Goal: Connect with others: Connect with other users

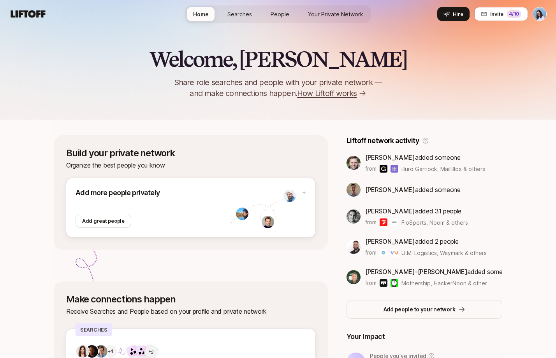
click at [248, 16] on span "Searches" at bounding box center [239, 14] width 25 height 7
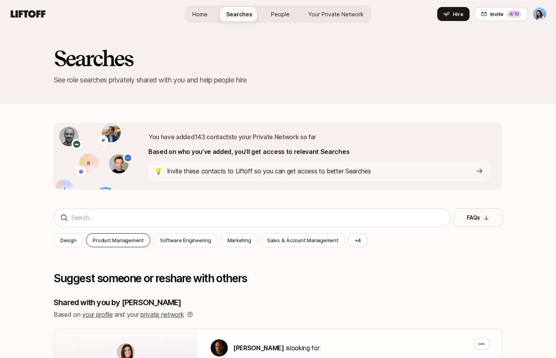
click at [129, 233] on div "Product Management" at bounding box center [118, 240] width 64 height 14
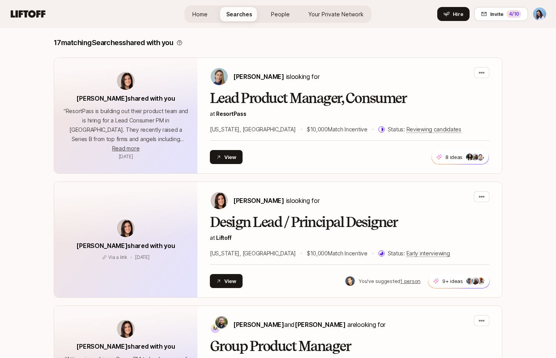
scroll to position [146, 0]
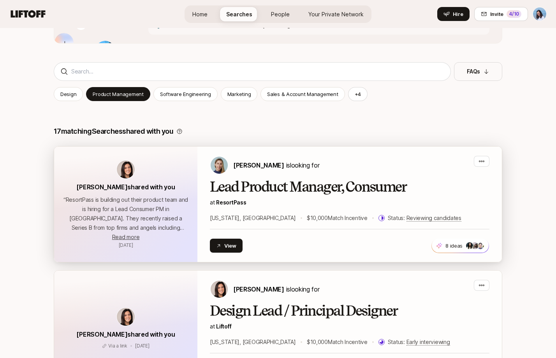
click at [361, 169] on div "Amy Krym is looking for" at bounding box center [349, 165] width 279 height 19
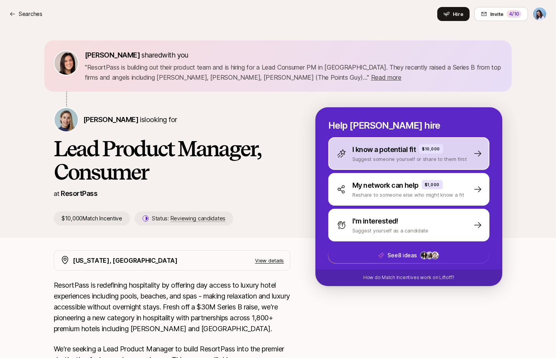
click at [385, 153] on p "I know a potential fit" at bounding box center [383, 149] width 63 height 11
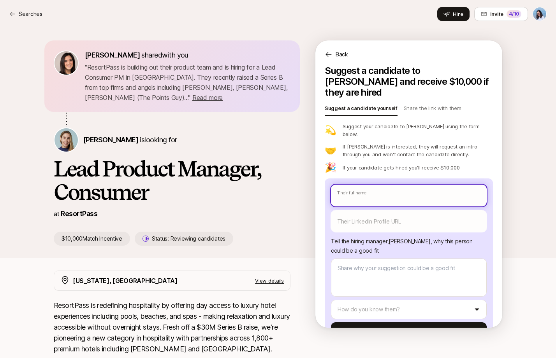
click at [363, 185] on input "text" at bounding box center [409, 196] width 156 height 22
paste input "Ezra Yanovsky"
type textarea "x"
type input "Ezra Yanovsky"
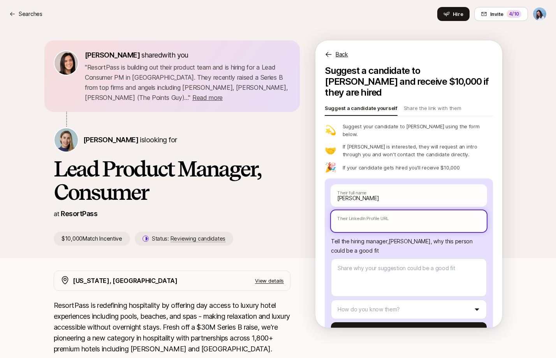
click at [370, 210] on input "text" at bounding box center [409, 221] width 156 height 22
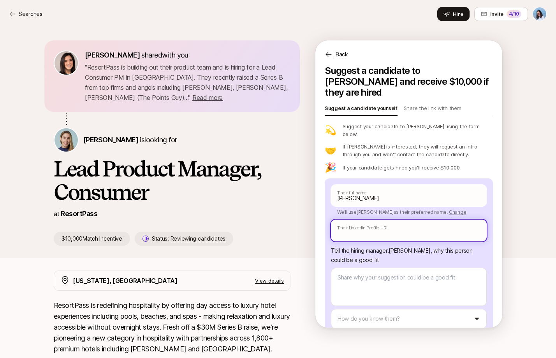
click at [373, 221] on input "text" at bounding box center [409, 231] width 156 height 22
click at [367, 220] on input "text" at bounding box center [409, 231] width 156 height 22
paste input "https://www.linkedin.com/in/ezrayanovsky/"
type textarea "x"
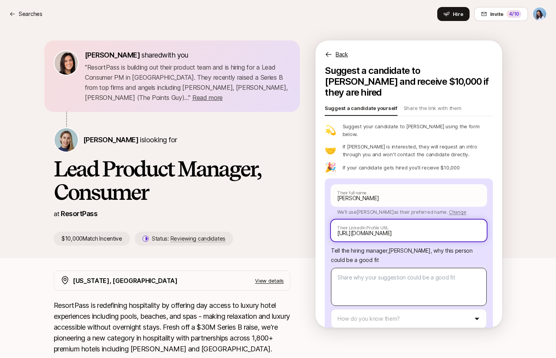
type input "https://www.linkedin.com/in/ezrayanovsky/"
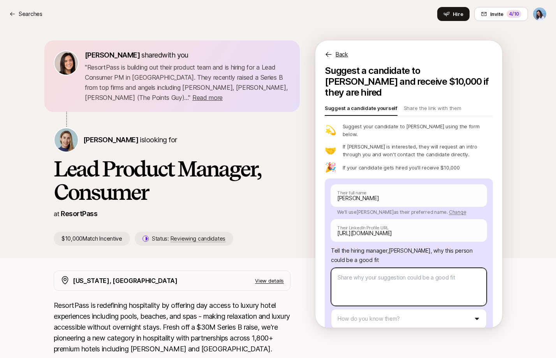
click at [377, 268] on textarea at bounding box center [409, 287] width 156 height 38
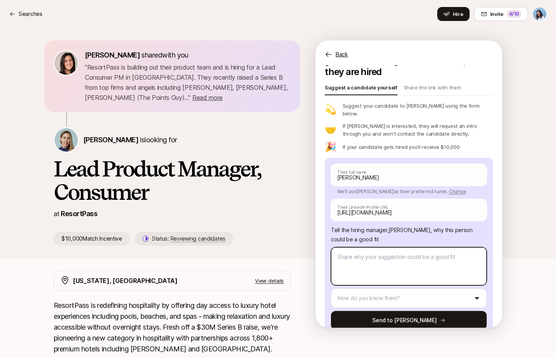
scroll to position [21, 0]
click at [364, 247] on textarea at bounding box center [409, 266] width 156 height 38
type textarea "x"
type textarea "I"
type textarea "x"
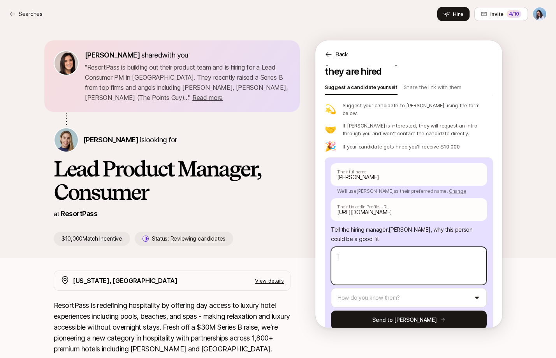
type textarea "Iț"
type textarea "x"
type textarea "Ițv"
type textarea "x"
type textarea "Ițve"
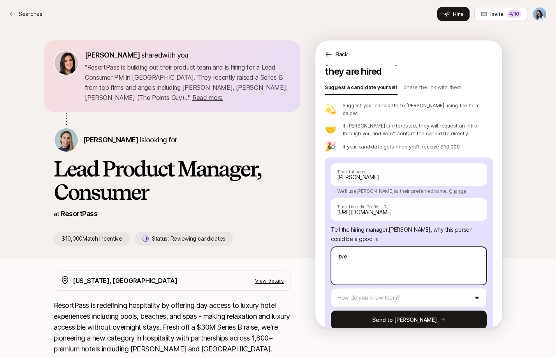
type textarea "x"
type textarea "Ițve w"
type textarea "x"
type textarea "Ițve"
type textarea "x"
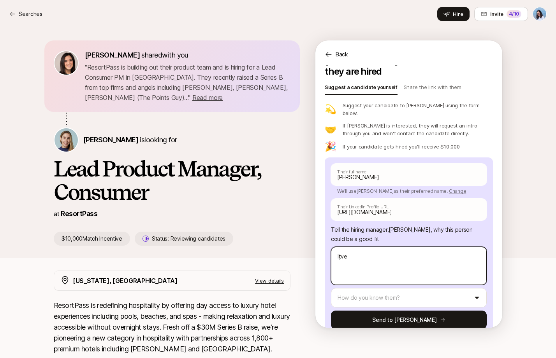
type textarea "Ițve"
type textarea "x"
type textarea "Ițv"
type textarea "x"
type textarea "Iț"
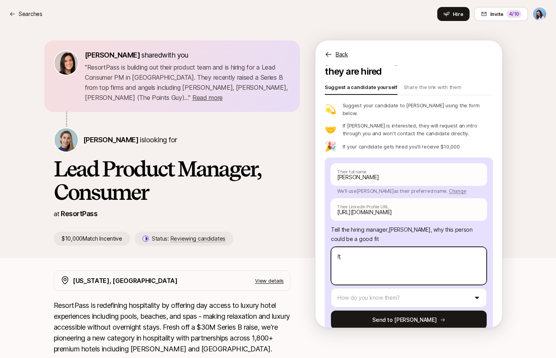
type textarea "x"
type textarea "I"
type textarea "x"
type textarea "I'"
type textarea "x"
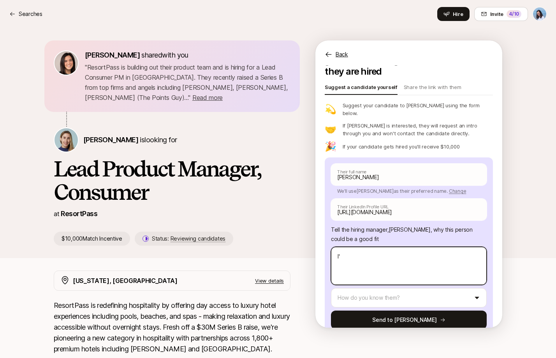
type textarea "I'v"
type textarea "x"
type textarea "I've"
type textarea "x"
type textarea "I've"
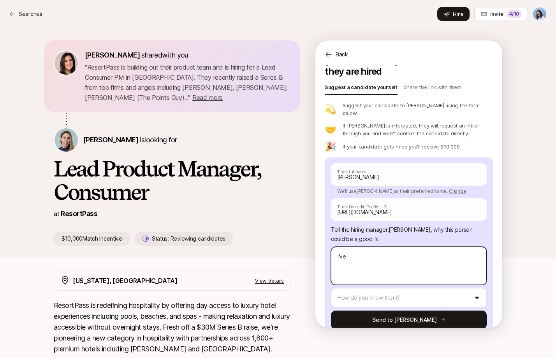
type textarea "x"
type textarea "I've w"
type textarea "x"
type textarea "I've wo"
type textarea "x"
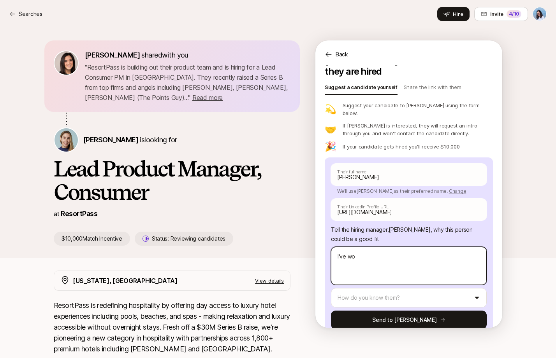
type textarea "I've wor"
type textarea "x"
type textarea "I've worke"
type textarea "x"
type textarea "I've worked"
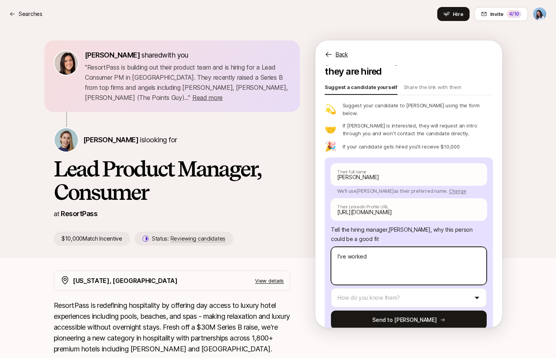
type textarea "x"
type textarea "I've worked"
type textarea "x"
type textarea "I've worked i"
type textarea "x"
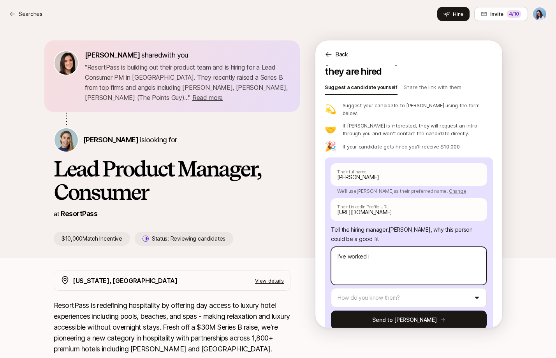
type textarea "I've worked in"
type textarea "x"
type textarea "I've worked in"
type textarea "x"
type textarea "I've worked in t"
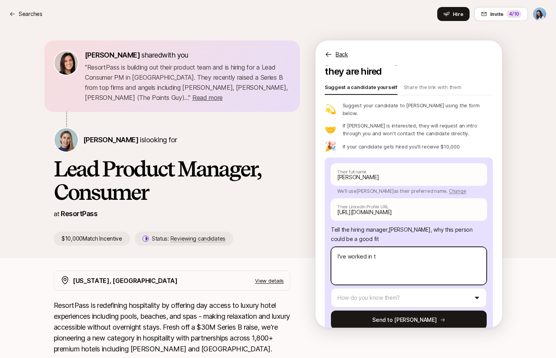
type textarea "x"
type textarea "I've worked in th"
type textarea "x"
type textarea "I've worked in the"
type textarea "x"
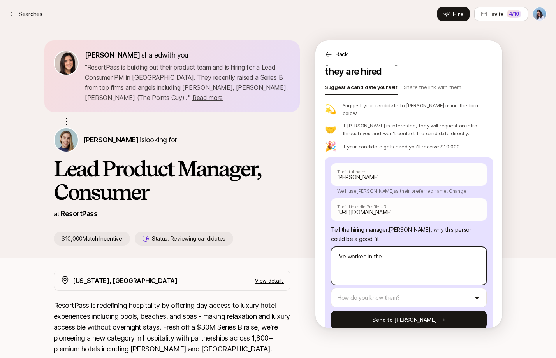
type textarea "I've worked in the"
type textarea "x"
type textarea "I've worked in the s"
type textarea "x"
type textarea "I've worked in the sa"
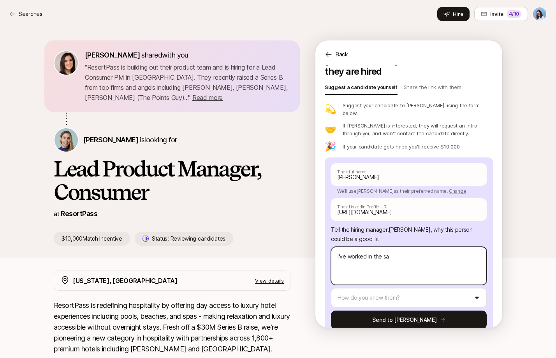
type textarea "x"
type textarea "I've worked in the sam"
type textarea "x"
type textarea "I've worked in the same"
type textarea "x"
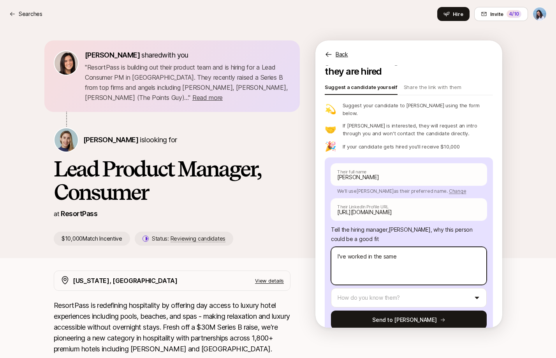
type textarea "I've worked in the same"
type textarea "x"
type textarea "I've worked in the same t"
type textarea "x"
type textarea "I've worked in the same te"
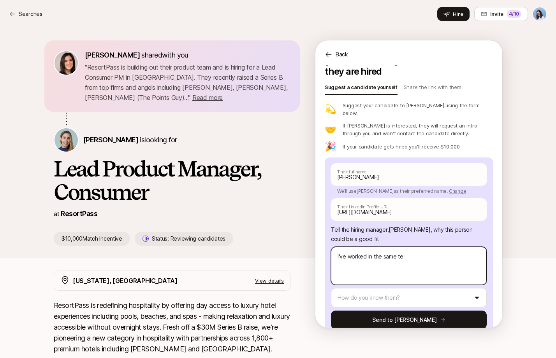
type textarea "x"
type textarea "I've worked in the same tea"
type textarea "x"
type textarea "I've worked in the same team"
type textarea "x"
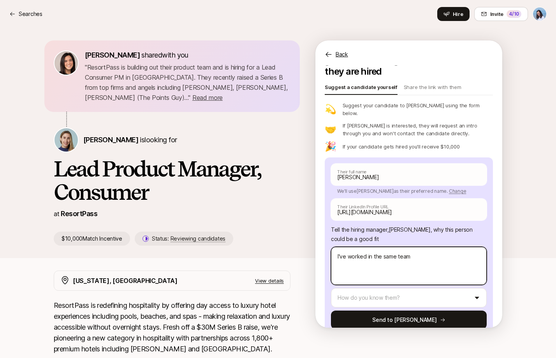
type textarea "I've worked in the same team"
type textarea "x"
type textarea "I've worked in the same team w"
type textarea "x"
type textarea "I've worked in the same team wi"
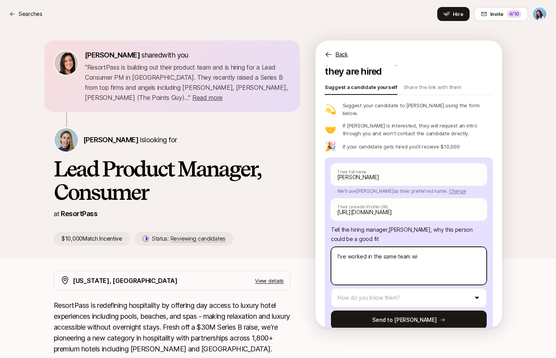
type textarea "x"
type textarea "I've worked in the same team with"
type textarea "x"
type textarea "I've worked in the same team with"
type textarea "x"
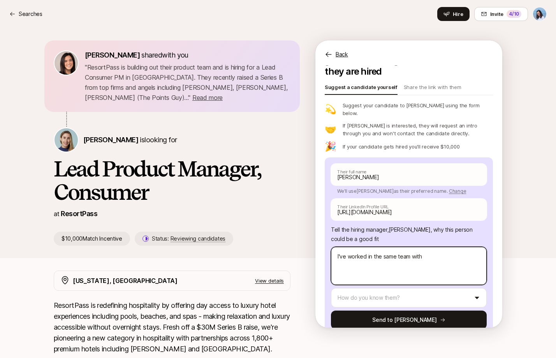
type textarea "I've worked in the same team with E"
type textarea "x"
type textarea "I've worked in the same team with Ez"
type textarea "x"
type textarea "I've worked in the same team with Ezt"
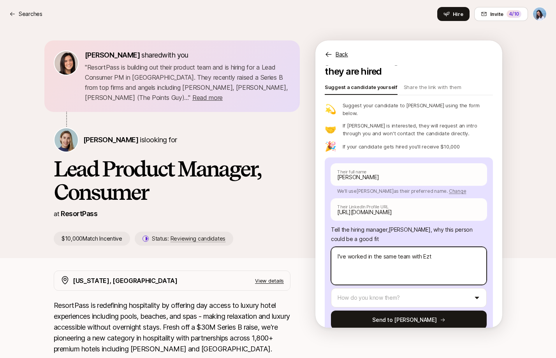
type textarea "x"
type textarea "I've worked in the same team with Ezta"
type textarea "x"
type textarea "I've worked in the same team with Ezta"
type textarea "x"
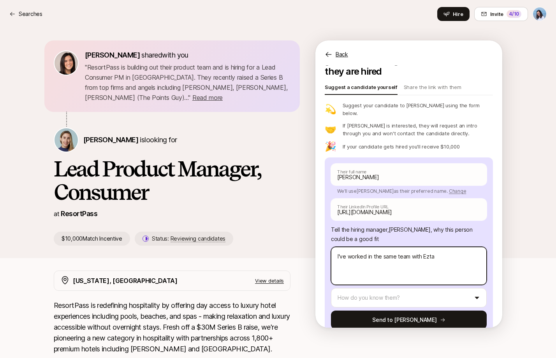
type textarea "I've worked in the same team with Ezta"
type textarea "x"
type textarea "I've worked in the same team with Ezt"
type textarea "x"
type textarea "I've worked in the same team with Ez"
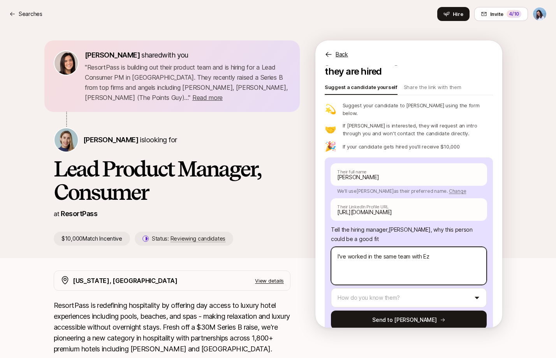
type textarea "x"
type textarea "I've worked in the same team with Ezr"
type textarea "x"
type textarea "I've worked in the same team with Ezra"
type textarea "x"
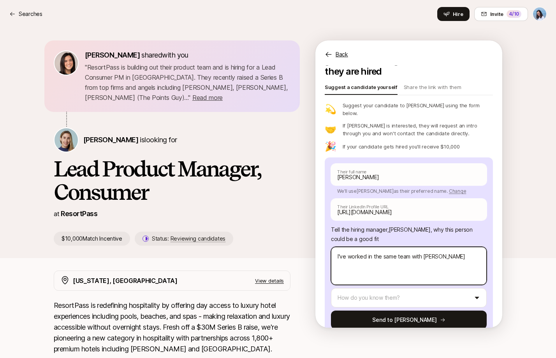
type textarea "I've worked in the same team with Ezra"
type textarea "x"
type textarea "I've worked in the same team with Ezra a"
type textarea "x"
type textarea "I've worked in the same team with Ezra at"
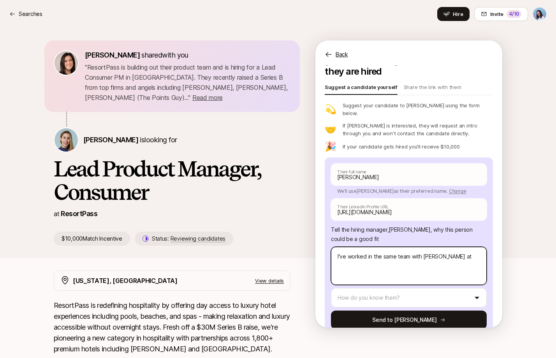
type textarea "x"
type textarea "I've worked in the same team with Ezra at F"
type textarea "x"
type textarea "I've worked in the same team with Ezra at Fr"
type textarea "x"
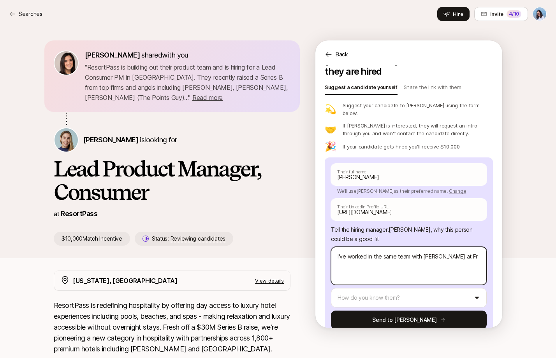
type textarea "I've worked in the same team with Ezra at Fre"
type textarea "x"
type textarea "I've worked in the same team with Ezra at Fres"
type textarea "x"
type textarea "I've worked in the same team with Ezra at Fresh"
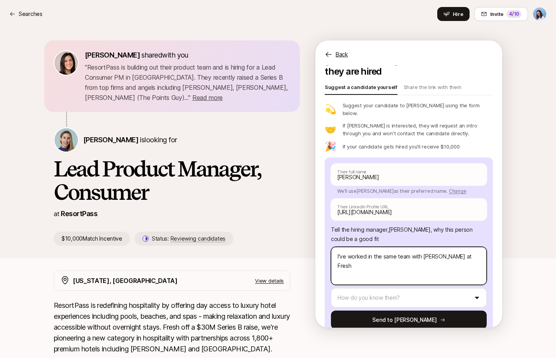
type textarea "x"
type textarea "I've worked in the same team with Ezra at Fresha"
type textarea "x"
type textarea "I've worked in the same team with Ezra at Fresha"
type textarea "x"
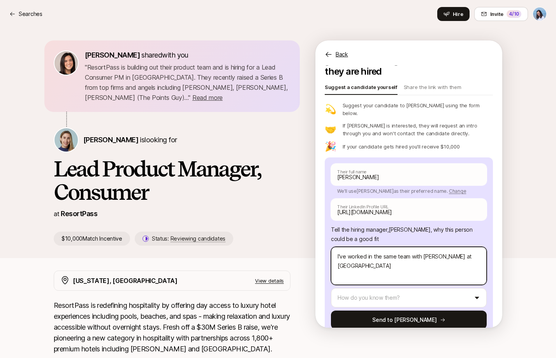
type textarea "I've worked in the same team with Ezra at Fresha"
type textarea "x"
type textarea "I've worked in the same team with Ezra at Fresha,"
type textarea "x"
type textarea "I've worked in the same team with Ezra at Fresha,"
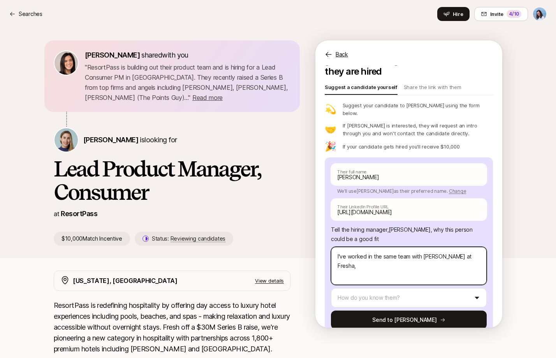
type textarea "x"
type textarea "I've worked in the same team with Ezra at Fresha, t"
type textarea "x"
type textarea "I've worked in the same team with Ezra at Fresha, th"
type textarea "x"
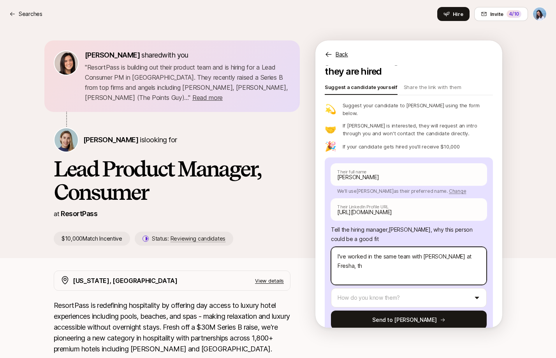
type textarea "I've worked in the same team with Ezra at Fresha, the"
type textarea "x"
type textarea "I've worked in the same team with Ezra at Fresha, the"
type textarea "x"
type textarea "I've worked in the same team with Ezra at Fresha, the w"
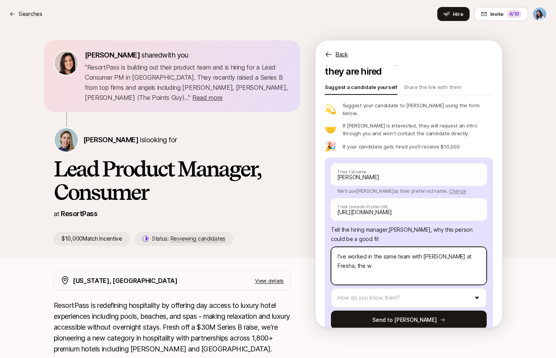
type textarea "x"
type textarea "I've worked in the same team with Ezra at Fresha, the wo"
type textarea "x"
type textarea "I've worked in the same team with Ezra at Fresha, the worl"
type textarea "x"
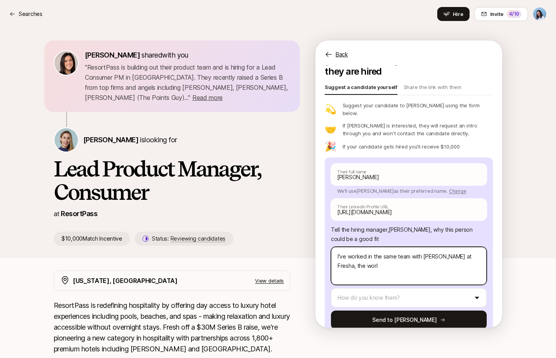
type textarea "I've worked in the same team with Ezra at Fresha, the worls"
type textarea "x"
type textarea "I've worked in the same team with Ezra at Fresha, the worl"
type textarea "x"
type textarea "I've worked in the same team with Ezra at Fresha, the world"
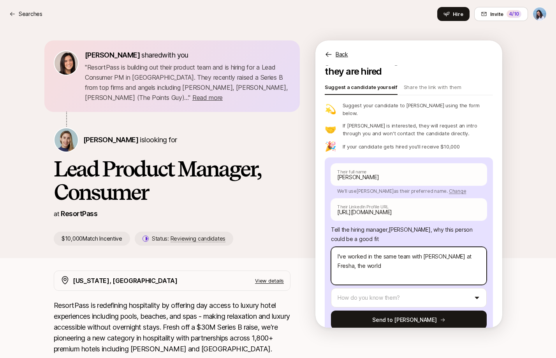
type textarea "x"
type textarea "I've worked in the same team with Ezra at Fresha, the world'"
type textarea "x"
type textarea "I've worked in the same team with Ezra at Fresha, the world's"
type textarea "x"
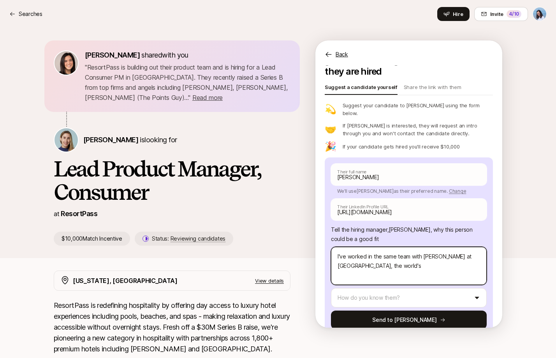
type textarea "I've worked in the same team with Ezra at Fresha, the world's"
type textarea "x"
type textarea "I've worked in the same team with Ezra at Fresha, the world's l"
type textarea "x"
type textarea "I've worked in the same team with Ezra at Fresha, the world's le"
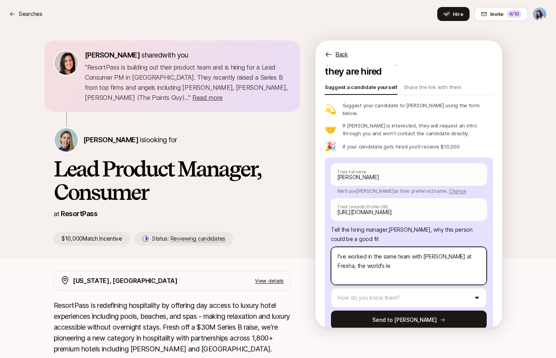
type textarea "x"
type textarea "I've worked in the same team with Ezra at Fresha, the world's lea"
type textarea "x"
type textarea "I've worked in the same team with Ezra at Fresha, the world's lead"
type textarea "x"
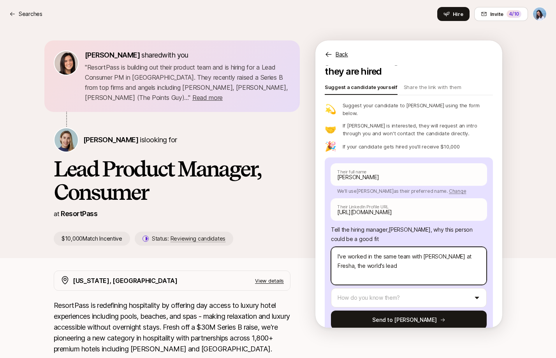
type textarea "I've worked in the same team with Ezra at Fresha, the world's leadi"
type textarea "x"
type textarea "I've worked in the same team with Ezra at Fresha, the world's leadin"
type textarea "x"
type textarea "I've worked in the same team with Ezra at Fresha, the world's leading"
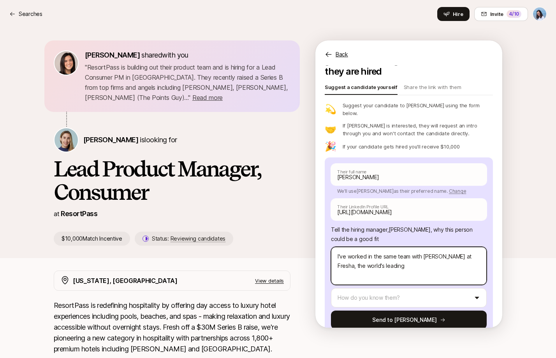
type textarea "x"
type textarea "I've worked in the same team with Ezra at Fresha, the world's leading"
type textarea "x"
type textarea "I've worked in the same team with Ezra at Fresha, the world's leading f"
type textarea "x"
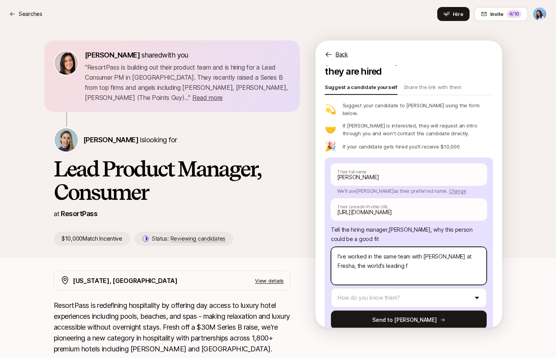
type textarea "I've worked in the same team with Ezra at Fresha, the world's leading"
type textarea "x"
type textarea "I've worked in the same team with Ezra at Fresha, the world's leading w"
type textarea "x"
type textarea "I've worked in the same team with Ezra at Fresha, the world's leading we"
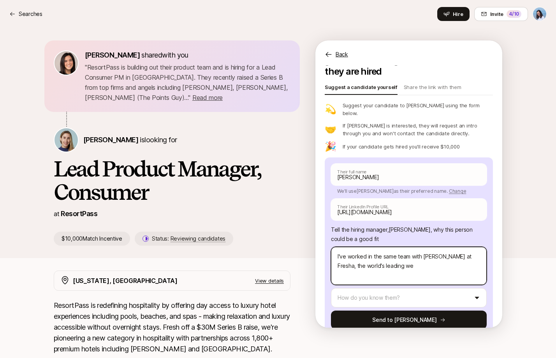
type textarea "x"
type textarea "I've worked in the same team with Ezra at Fresha, the world's leading wel"
type textarea "x"
type textarea "I've worked in the same team with Ezra at Fresha, the world's leading well"
type textarea "x"
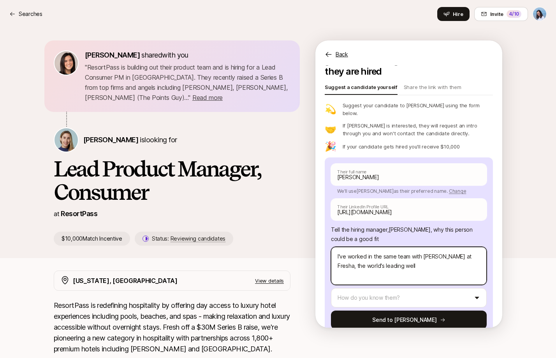
type textarea "I've worked in the same team with Ezra at Fresha, the world's leading welln"
type textarea "x"
type textarea "I've worked in the same team with Ezra at Fresha, the world's leading wellne"
type textarea "x"
type textarea "I've worked in the same team with Ezra at Fresha, the world's leading wellnes"
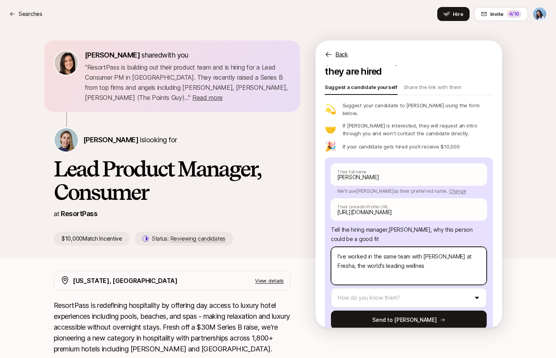
type textarea "x"
type textarea "I've worked in the same team with Ezra at Fresha, the world's leading wellness"
type textarea "x"
type textarea "I've worked in the same team with Ezra at Fresha, the world's leading wellness"
type textarea "x"
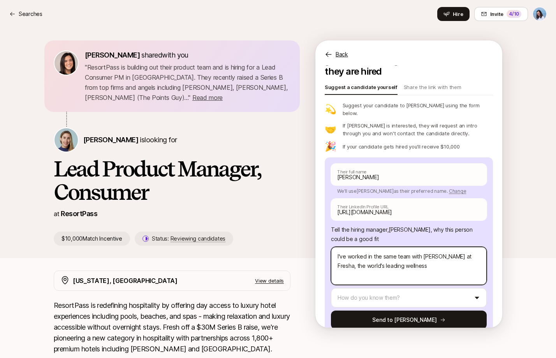
type textarea "I've worked in the same team with Ezra at Fresha, the world's leading wellness &"
type textarea "x"
type textarea "I've worked in the same team with Ezra at Fresha, the world's leading wellness &"
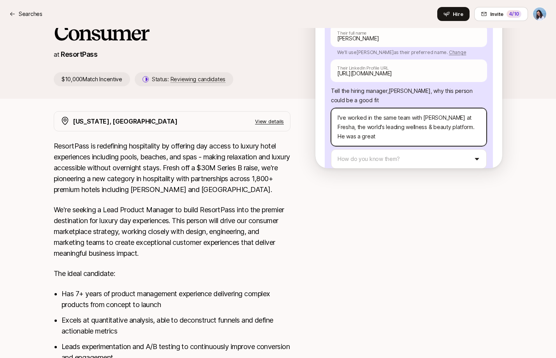
scroll to position [0, 0]
click at [363, 120] on textarea "I've worked in the same team with Ezra at Fresha, the world's leading wellness …" at bounding box center [409, 128] width 156 height 38
click at [375, 121] on textarea "I've worked in the same team with Ezra at Fresha, the world's leading wellness …" at bounding box center [409, 128] width 156 height 38
click at [402, 122] on textarea "I've worked in the same team with Ezra at Fresha, the world's leading wellness …" at bounding box center [409, 128] width 156 height 38
drag, startPoint x: 410, startPoint y: 119, endPoint x: 442, endPoint y: 112, distance: 32.7
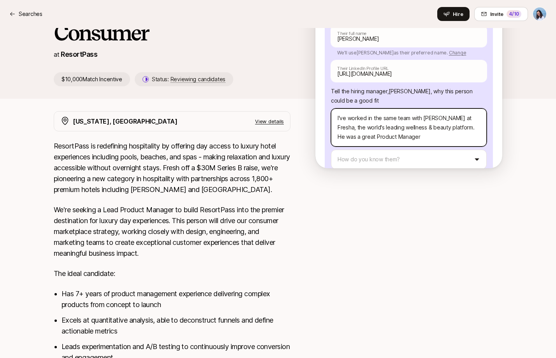
click at [442, 112] on textarea "I've worked in the same team with Ezra at Fresha, the world's leading wellness …" at bounding box center [409, 128] width 156 height 38
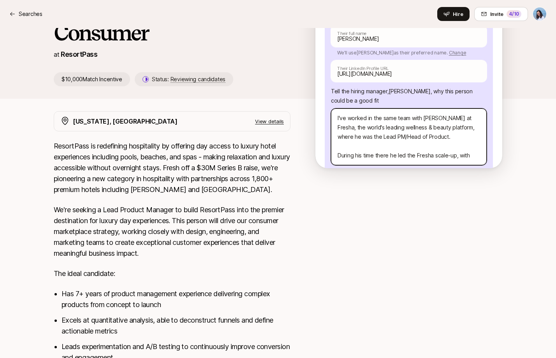
drag, startPoint x: 375, startPoint y: 139, endPoint x: 457, endPoint y: 135, distance: 81.4
click at [446, 136] on textarea "I've worked in the same team with Ezra at Fresha, the world's leading wellness …" at bounding box center [409, 137] width 156 height 57
click at [457, 135] on textarea "I've worked in the same team with Ezra at Fresha, the world's leading wellness …" at bounding box center [409, 137] width 156 height 57
drag, startPoint x: 407, startPoint y: 138, endPoint x: 486, endPoint y: 136, distance: 78.2
click at [486, 136] on div "Ezra Yanovsky Their full name We'll use Ezra as their preferred name. Change Ez…" at bounding box center [408, 117] width 168 height 197
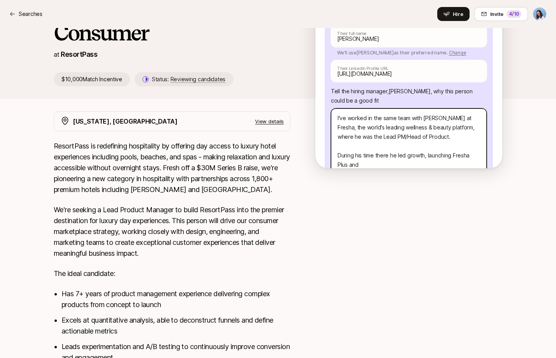
click at [416, 109] on textarea "I've worked in the same team with Ezra at Fresha, the world's leading wellness …" at bounding box center [409, 142] width 156 height 66
click at [418, 109] on textarea "I've worked in the same team with Ezra at Fresha, the world's leading wellness …" at bounding box center [409, 142] width 156 height 66
click at [402, 109] on textarea "I've worked in the same team with Ezra at Fresha, the world's leading wellness …" at bounding box center [409, 142] width 156 height 66
click at [417, 109] on textarea "I've worked in the same team with Ezra at Fresha, the world's leading wellness …" at bounding box center [409, 142] width 156 height 66
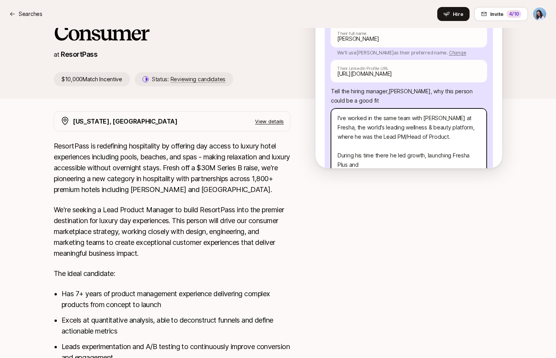
click at [417, 109] on textarea "I've worked in the same team with Ezra at Fresha, the world's leading wellness …" at bounding box center [409, 142] width 156 height 66
click at [415, 109] on textarea "I've worked in the same team as Ezra at Fresha, the world's leading wellness & …" at bounding box center [409, 142] width 156 height 66
drag, startPoint x: 429, startPoint y: 100, endPoint x: 367, endPoint y: 100, distance: 61.9
click at [367, 109] on textarea "I've worked in the same team as Ezra at Fresha, the world's leading wellness & …" at bounding box center [409, 142] width 156 height 66
drag, startPoint x: 359, startPoint y: 110, endPoint x: 461, endPoint y: 110, distance: 102.3
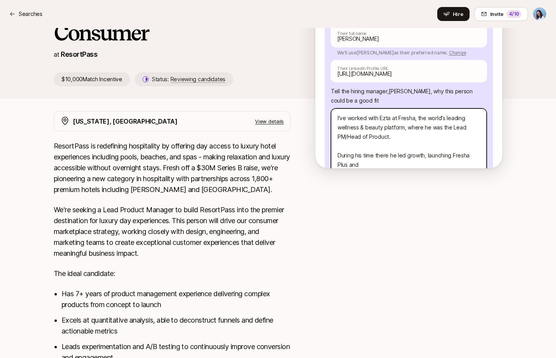
click at [444, 109] on textarea "I've worked with Ezta at Fresha, the world's leading wellness & beauty platform…" at bounding box center [409, 142] width 156 height 66
click at [461, 110] on textarea "I've worked with Ezta at Fresha, the world's leading wellness & beauty platform…" at bounding box center [409, 142] width 156 height 66
drag, startPoint x: 380, startPoint y: 118, endPoint x: 416, endPoint y: 118, distance: 35.8
click at [401, 118] on textarea "I've worked with Ezta at Fresha, the world's leading wellness & beauty platform…" at bounding box center [409, 142] width 156 height 66
click at [416, 118] on textarea "I've worked with Ezta at Fresha, the world's leading wellness & beauty platform…" at bounding box center [409, 142] width 156 height 66
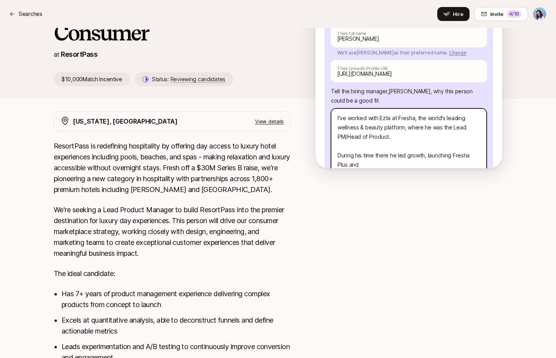
click at [386, 146] on textarea "I've worked with Ezta at Fresha, the world's leading wellness & beauty platform…" at bounding box center [409, 142] width 156 height 66
drag, startPoint x: 398, startPoint y: 147, endPoint x: 411, endPoint y: 139, distance: 16.0
click at [398, 147] on textarea "I've worked with Ezta at Fresha, the world's leading wellness & beauty platform…" at bounding box center [409, 142] width 156 height 66
click at [408, 137] on textarea "I've worked with Ezta at Fresha, the world's leading wellness & beauty platform…" at bounding box center [409, 142] width 156 height 66
click at [433, 139] on textarea "I've worked with Ezta at Fresha, the world's leading wellness & beauty platform…" at bounding box center [409, 142] width 156 height 66
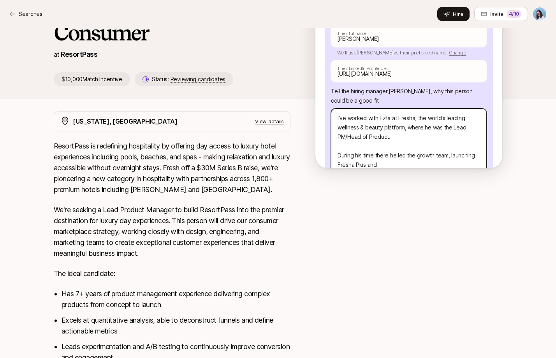
drag, startPoint x: 449, startPoint y: 139, endPoint x: 454, endPoint y: 146, distance: 9.3
click at [454, 146] on textarea "I've worked with Ezta at Fresha, the world's leading wellness & beauty platform…" at bounding box center [409, 142] width 156 height 66
click at [461, 147] on textarea "I've worked with Ezta at Fresha, the world's leading wellness & beauty platform…" at bounding box center [409, 142] width 156 height 66
drag, startPoint x: 358, startPoint y: 139, endPoint x: 461, endPoint y: 144, distance: 103.2
click at [455, 143] on textarea "I've worked with Ezta at Fresha, the world's leading wellness & beauty platform…" at bounding box center [409, 142] width 156 height 66
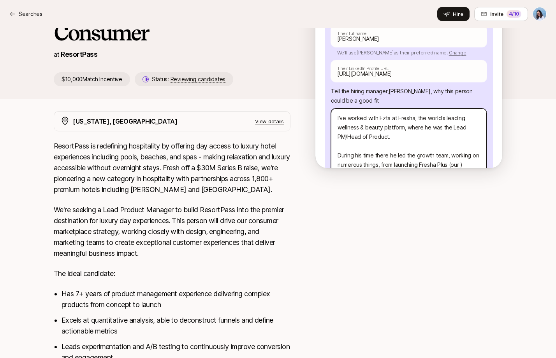
click at [461, 144] on textarea "I've worked with Ezta at Fresha, the world's leading wellness & beauty platform…" at bounding box center [409, 142] width 156 height 66
drag, startPoint x: 352, startPoint y: 135, endPoint x: 450, endPoint y: 140, distance: 97.4
click at [445, 140] on textarea "I've worked with Ezta at Fresha, the world's leading wellness & beauty platform…" at bounding box center [409, 142] width 156 height 66
click at [450, 140] on textarea "I've worked with Ezta at Fresha, the world's leading wellness & beauty platform…" at bounding box center [409, 142] width 156 height 66
drag, startPoint x: 365, startPoint y: 148, endPoint x: 437, endPoint y: 147, distance: 72.0
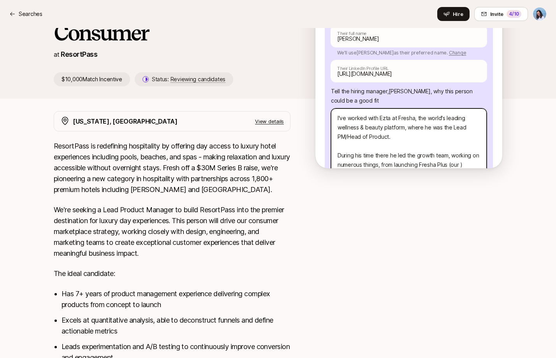
click at [431, 147] on textarea "I've worked with Ezta at Fresha, the world's leading wellness & beauty platform…" at bounding box center [409, 142] width 156 height 66
click at [437, 147] on textarea "I've worked with Ezta at Fresha, the world's leading wellness & beauty platform…" at bounding box center [409, 142] width 156 height 66
drag, startPoint x: 361, startPoint y: 137, endPoint x: 469, endPoint y: 139, distance: 108.2
click at [444, 139] on textarea "I've worked with Ezta at Fresha, the world's leading wellness & beauty platform…" at bounding box center [409, 142] width 156 height 66
click at [469, 139] on textarea "I've worked with Ezta at Fresha, the world's leading wellness & beauty platform…" at bounding box center [409, 142] width 156 height 66
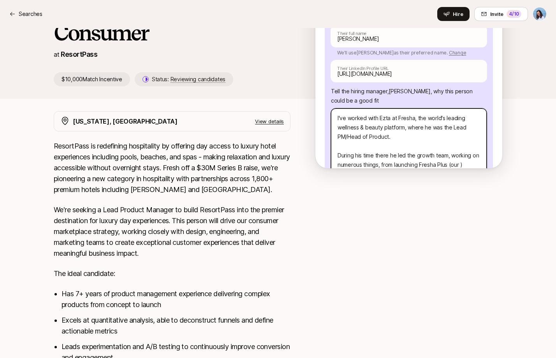
drag, startPoint x: 362, startPoint y: 148, endPoint x: 440, endPoint y: 148, distance: 78.6
click at [431, 149] on textarea "I've worked with Ezta at Fresha, the world's leading wellness & beauty platform…" at bounding box center [409, 142] width 156 height 66
click at [440, 148] on textarea "I've worked with Ezta at Fresha, the world's leading wellness & beauty platform…" at bounding box center [409, 142] width 156 height 66
click at [451, 146] on textarea "I've worked with Ezta at Fresha, the world's leading wellness & beauty platform…" at bounding box center [409, 142] width 156 height 66
click at [472, 150] on textarea "I've worked with Ezta at Fresha, the world's leading wellness & beauty platform…" at bounding box center [409, 142] width 156 height 66
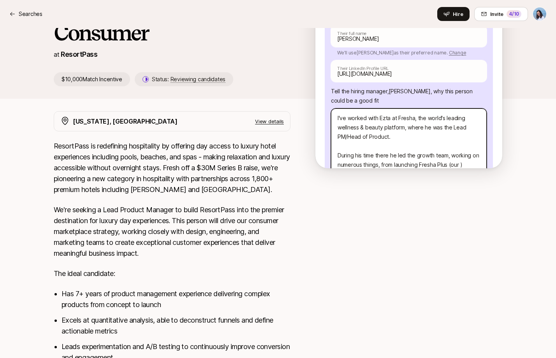
drag, startPoint x: 473, startPoint y: 147, endPoint x: 463, endPoint y: 147, distance: 10.5
click at [460, 148] on textarea "I've worked with Ezta at Fresha, the world's leading wellness & beauty platform…" at bounding box center [409, 142] width 156 height 66
click at [469, 147] on textarea "I've worked with Ezta at Fresha, the world's leading wellness & beauty platform…" at bounding box center [409, 142] width 156 height 66
click at [457, 147] on textarea "I've worked with Ezta at Fresha, the world's leading wellness & beauty platform…" at bounding box center [409, 142] width 156 height 66
click at [465, 149] on textarea "I've worked with Ezta at Fresha, the world's leading wellness & beauty platform…" at bounding box center [409, 142] width 156 height 66
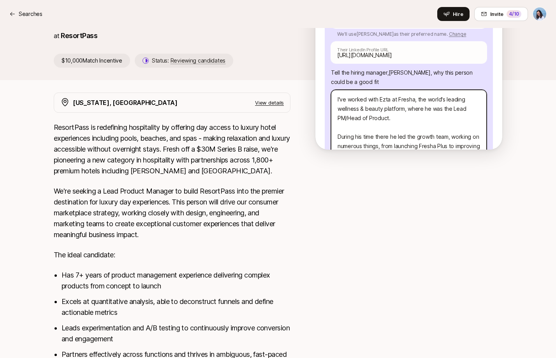
scroll to position [180, 0]
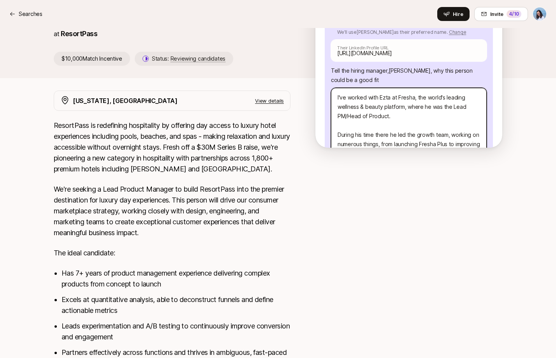
click at [426, 137] on textarea "I've worked with Ezta at Fresha, the world's leading wellness & beauty platform…" at bounding box center [409, 125] width 156 height 75
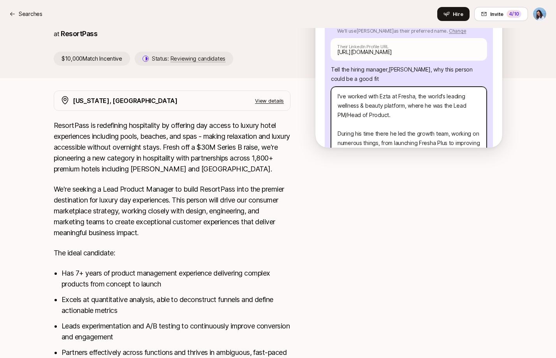
scroll to position [11, 0]
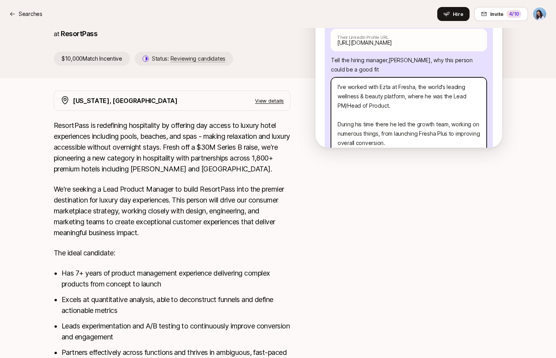
click at [383, 142] on textarea "I've worked with Ezta at Fresha, the world's leading wellness & beauty platform…" at bounding box center [409, 124] width 156 height 94
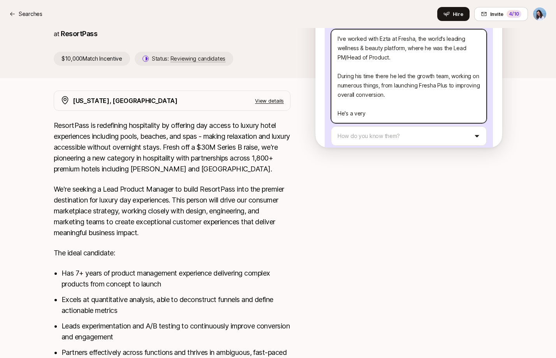
scroll to position [76, 0]
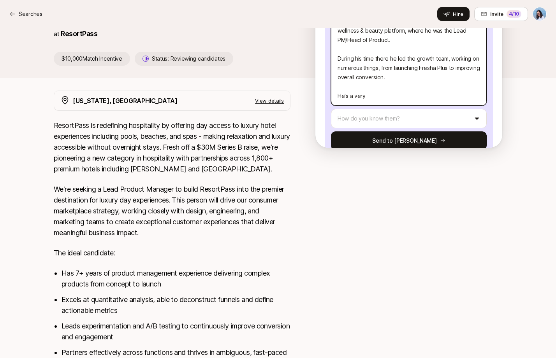
click at [379, 80] on textarea "I've worked with Ezta at Fresha, the world's leading wellness & beauty platform…" at bounding box center [409, 59] width 156 height 94
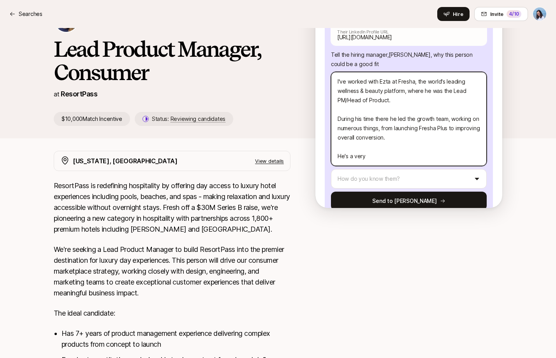
scroll to position [107, 0]
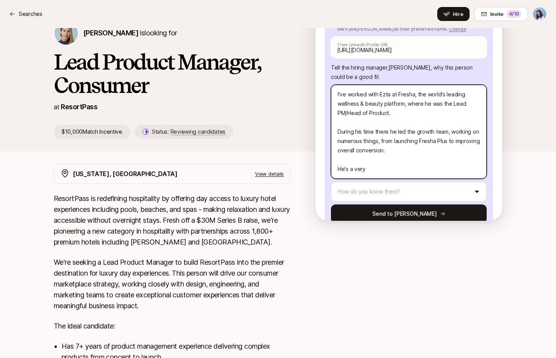
click at [372, 154] on textarea "I've worked with Ezta at Fresha, the world's leading wellness & beauty platform…" at bounding box center [409, 132] width 156 height 94
click at [380, 151] on textarea "I've worked with Ezta at Fresha, the world's leading wellness & beauty platform…" at bounding box center [409, 132] width 156 height 94
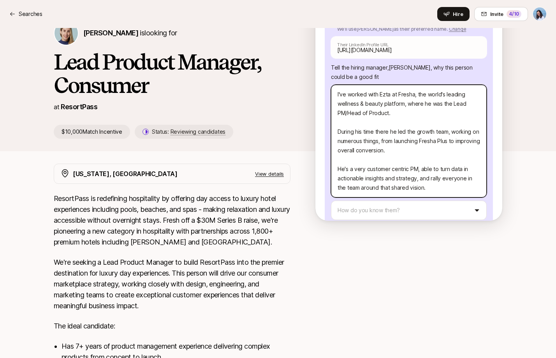
drag, startPoint x: 355, startPoint y: 149, endPoint x: 452, endPoint y: 161, distance: 98.3
click at [449, 162] on textarea "I've worked with Ezta at Fresha, the world's leading wellness & beauty platform…" at bounding box center [409, 141] width 156 height 113
click at [452, 161] on textarea "I've worked with Ezta at Fresha, the world's leading wellness & beauty platform…" at bounding box center [409, 141] width 156 height 113
drag, startPoint x: 346, startPoint y: 163, endPoint x: 425, endPoint y: 161, distance: 78.6
click at [387, 163] on textarea "I've worked with Ezta at Fresha, the world's leading wellness & beauty platform…" at bounding box center [409, 141] width 156 height 113
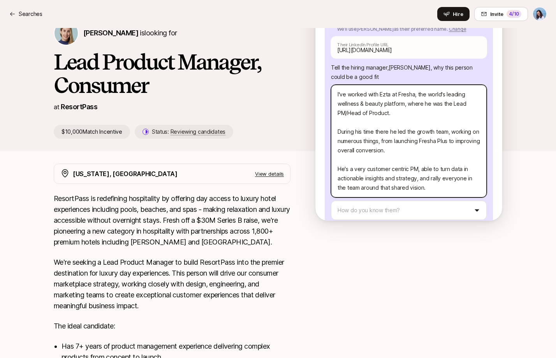
click at [465, 151] on textarea "I've worked with Ezta at Fresha, the world's leading wellness & beauty platform…" at bounding box center [409, 141] width 156 height 113
drag, startPoint x: 359, startPoint y: 160, endPoint x: 451, endPoint y: 173, distance: 93.1
click at [450, 172] on textarea "I've worked with Ezta at Fresha, the world's leading wellness & beauty platform…" at bounding box center [409, 141] width 156 height 113
click at [451, 173] on textarea "I've worked with Ezta at Fresha, the world's leading wellness & beauty platform…" at bounding box center [409, 141] width 156 height 113
drag, startPoint x: 349, startPoint y: 174, endPoint x: 441, endPoint y: 173, distance: 92.2
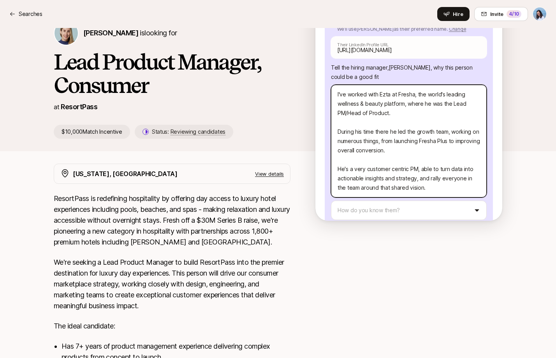
click at [421, 174] on textarea "I've worked with Ezta at Fresha, the world's leading wellness & beauty platform…" at bounding box center [409, 141] width 156 height 113
click at [441, 173] on textarea "I've worked with Ezta at Fresha, the world's leading wellness & beauty platform…" at bounding box center [409, 141] width 156 height 113
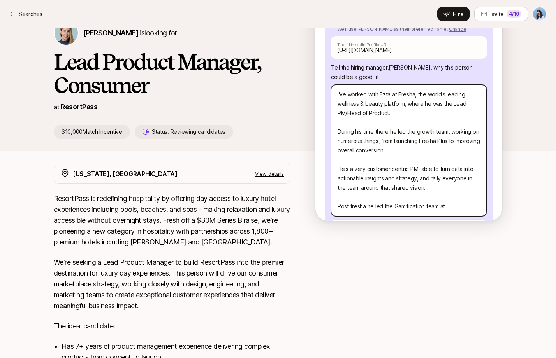
click at [393, 189] on textarea "I've worked with Ezta at Fresha, the world's leading wellness & beauty platform…" at bounding box center [409, 151] width 156 height 132
click at [470, 191] on textarea "I've worked with Ezta at Fresha, the world's leading wellness & beauty platform…" at bounding box center [409, 155] width 156 height 141
click at [350, 189] on textarea "I've worked with Ezta at Fresha, the world's leading wellness & beauty platform…" at bounding box center [409, 155] width 156 height 141
click at [360, 202] on textarea "I've worked with Ezta at Fresha, the world's leading wellness & beauty platform…" at bounding box center [409, 155] width 156 height 141
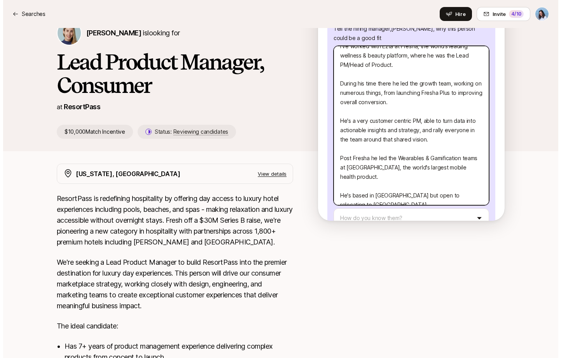
scroll to position [142, 0]
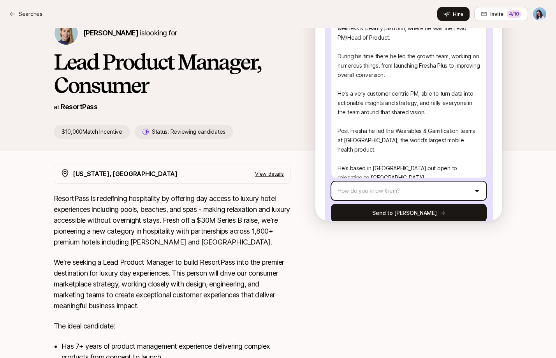
click at [391, 181] on button "How do you know them?" at bounding box center [409, 190] width 156 height 19
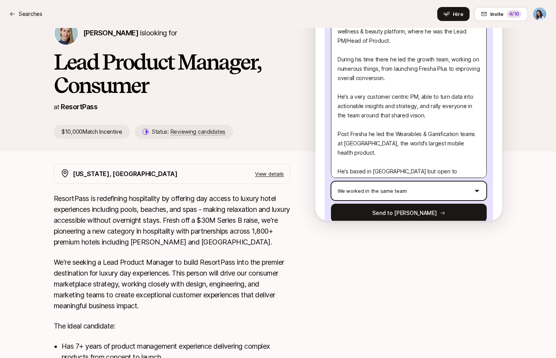
scroll to position [0, 0]
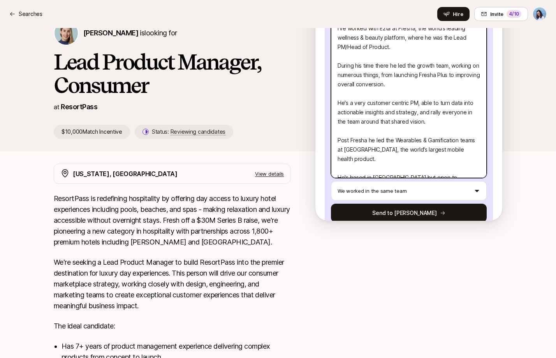
click at [350, 122] on textarea "I've worked with Ezta at Fresha, the world's leading wellness & beauty platform…" at bounding box center [409, 99] width 156 height 160
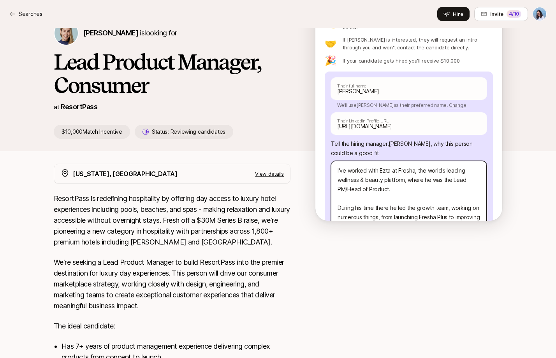
click at [387, 161] on textarea "I've worked with Ezta at Fresha, the world's leading wellness & beauty platform…" at bounding box center [409, 241] width 156 height 160
drag, startPoint x: 356, startPoint y: 156, endPoint x: 447, endPoint y: 173, distance: 92.2
click at [438, 172] on textarea "I've worked with Ezra at Fresha, the world's leading wellness & beauty platform…" at bounding box center [409, 241] width 156 height 160
click at [447, 173] on textarea "I've worked with Ezra at Fresha, the world's leading wellness & beauty platform…" at bounding box center [409, 241] width 156 height 160
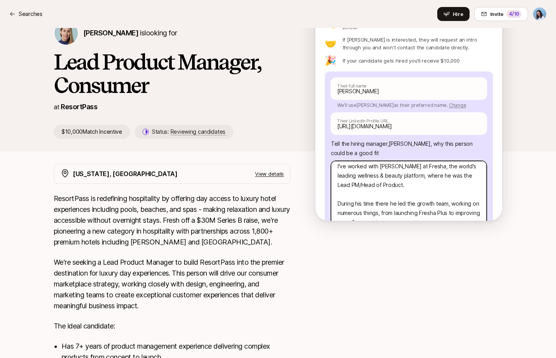
scroll to position [9, 0]
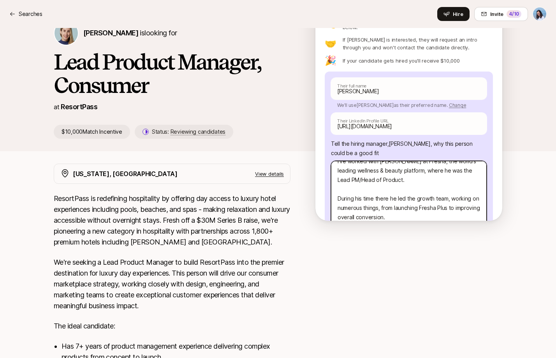
drag, startPoint x: 342, startPoint y: 183, endPoint x: 460, endPoint y: 188, distance: 118.0
click at [458, 186] on textarea "I've worked with Ezra at Fresha, the world's leading wellness & beauty platform…" at bounding box center [409, 241] width 156 height 160
click at [460, 188] on textarea "I've worked with Ezra at Fresha, the world's leading wellness & beauty platform…" at bounding box center [409, 241] width 156 height 160
drag, startPoint x: 346, startPoint y: 192, endPoint x: 456, endPoint y: 202, distance: 110.1
click at [454, 200] on textarea "I've worked with Ezra at Fresha, the world's leading wellness & beauty platform…" at bounding box center [409, 241] width 156 height 160
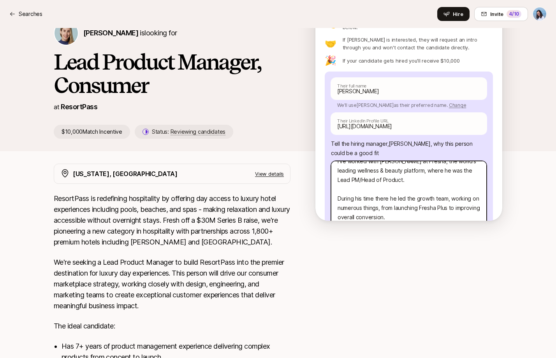
click at [456, 202] on textarea "I've worked with Ezra at Fresha, the world's leading wellness & beauty platform…" at bounding box center [409, 241] width 156 height 160
click at [437, 201] on textarea "I've worked with Ezra at Fresha, the world's leading wellness & beauty platform…" at bounding box center [409, 241] width 156 height 160
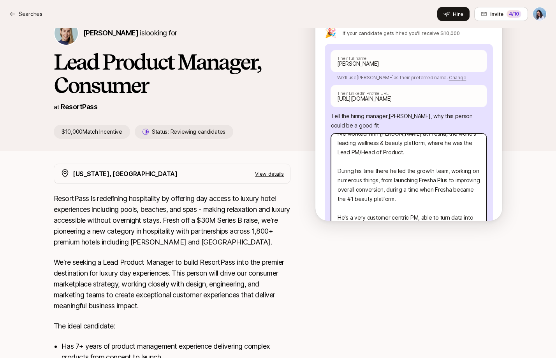
scroll to position [39, 0]
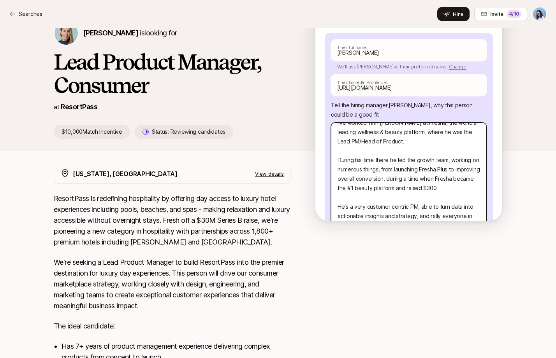
drag, startPoint x: 448, startPoint y: 172, endPoint x: 453, endPoint y: 176, distance: 6.6
click at [453, 176] on textarea "I've worked with Ezra at Fresha, the world's leading wellness & beauty platform…" at bounding box center [409, 212] width 156 height 178
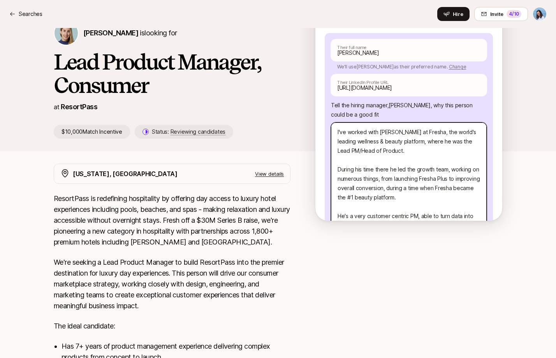
drag, startPoint x: 389, startPoint y: 153, endPoint x: 465, endPoint y: 156, distance: 75.5
click at [458, 155] on textarea "I've worked with Ezra at Fresha, the world's leading wellness & beauty platform…" at bounding box center [409, 207] width 156 height 169
click at [465, 156] on textarea "I've worked with Ezra at Fresha, the world's leading wellness & beauty platform…" at bounding box center [409, 207] width 156 height 169
drag, startPoint x: 360, startPoint y: 164, endPoint x: 454, endPoint y: 167, distance: 93.4
click at [451, 167] on textarea "I've worked with Ezra at Fresha, the world's leading wellness & beauty platform…" at bounding box center [409, 207] width 156 height 169
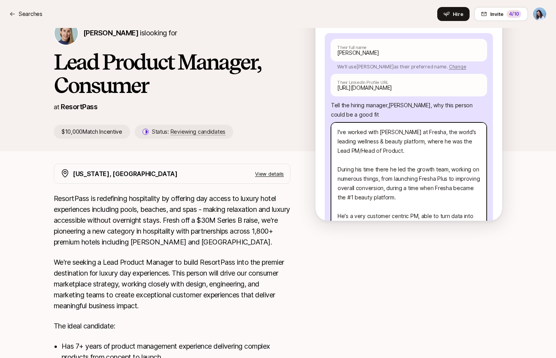
click at [454, 167] on textarea "I've worked with Ezra at Fresha, the world's leading wellness & beauty platform…" at bounding box center [409, 207] width 156 height 169
drag, startPoint x: 344, startPoint y: 171, endPoint x: 455, endPoint y: 170, distance: 110.9
click at [451, 170] on textarea "I've worked with Ezra at Fresha, the world's leading wellness & beauty platform…" at bounding box center [409, 207] width 156 height 169
click at [455, 170] on textarea "I've worked with Ezra at Fresha, the world's leading wellness & beauty platform…" at bounding box center [409, 207] width 156 height 169
drag, startPoint x: 402, startPoint y: 179, endPoint x: 453, endPoint y: 181, distance: 51.4
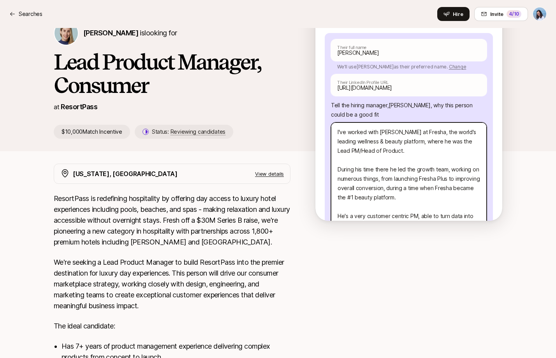
click at [444, 181] on textarea "I've worked with Ezra at Fresha, the world's leading wellness & beauty platform…" at bounding box center [409, 207] width 156 height 169
click at [453, 181] on textarea "I've worked with Ezra at Fresha, the world's leading wellness & beauty platform…" at bounding box center [409, 207] width 156 height 169
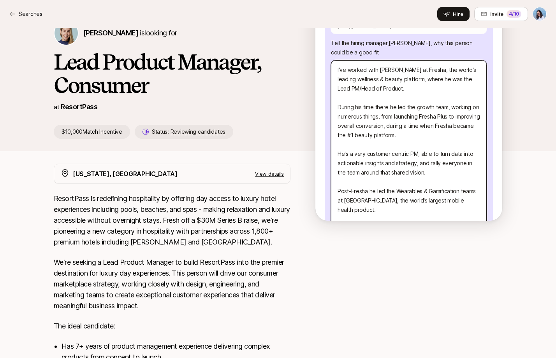
scroll to position [101, 0]
drag, startPoint x: 360, startPoint y: 139, endPoint x: 455, endPoint y: 157, distance: 96.5
click at [449, 155] on textarea "I've worked with Ezra at Fresha, the world's leading wellness & beauty platform…" at bounding box center [409, 144] width 156 height 169
click at [455, 157] on textarea "I've worked with Ezra at Fresha, the world's leading wellness & beauty platform…" at bounding box center [409, 144] width 156 height 169
drag, startPoint x: 382, startPoint y: 155, endPoint x: 450, endPoint y: 157, distance: 68.1
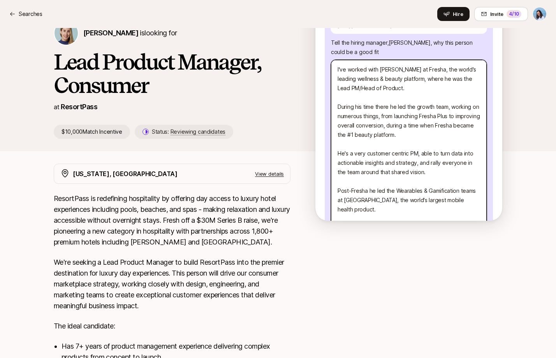
click at [435, 157] on textarea "I've worked with Ezra at Fresha, the world's leading wellness & beauty platform…" at bounding box center [409, 144] width 156 height 169
click at [450, 157] on textarea "I've worked with Ezra at Fresha, the world's leading wellness & beauty platform…" at bounding box center [409, 144] width 156 height 169
drag, startPoint x: 351, startPoint y: 172, endPoint x: 473, endPoint y: 186, distance: 123.7
click at [466, 184] on textarea "I've worked with Ezra at Fresha, the world's leading wellness & beauty platform…" at bounding box center [409, 144] width 156 height 169
click at [473, 186] on textarea "I've worked with Ezra at Fresha, the world's leading wellness & beauty platform…" at bounding box center [409, 144] width 156 height 169
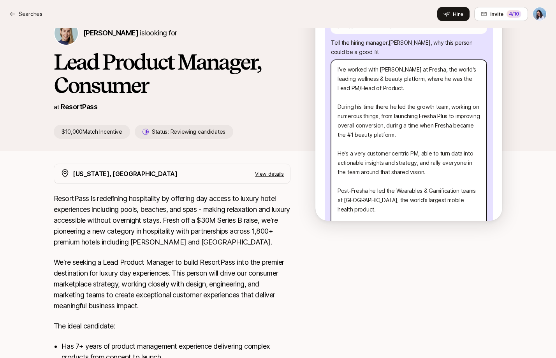
drag, startPoint x: 356, startPoint y: 174, endPoint x: 461, endPoint y: 183, distance: 104.7
click at [445, 184] on textarea "I've worked with Ezra at Fresha, the world's leading wellness & beauty platform…" at bounding box center [409, 144] width 156 height 169
click at [461, 183] on textarea "I've worked with Ezra at Fresha, the world's leading wellness & beauty platform…" at bounding box center [409, 144] width 156 height 169
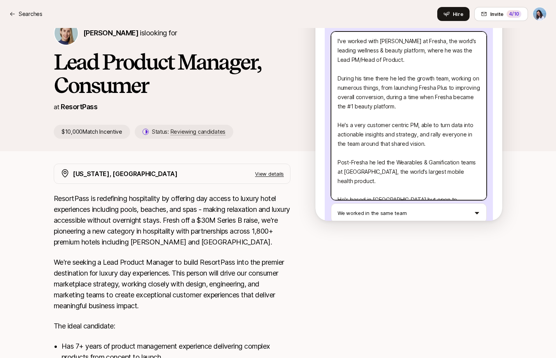
scroll to position [152, 0]
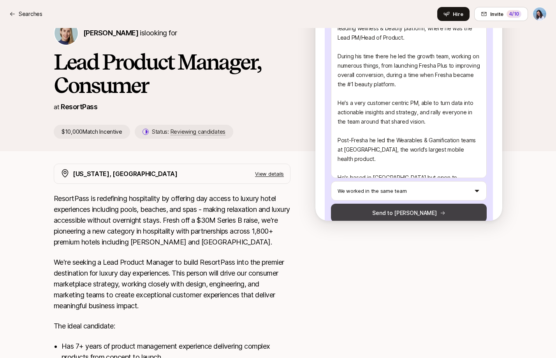
click at [407, 204] on button "Send to Amy" at bounding box center [409, 213] width 156 height 19
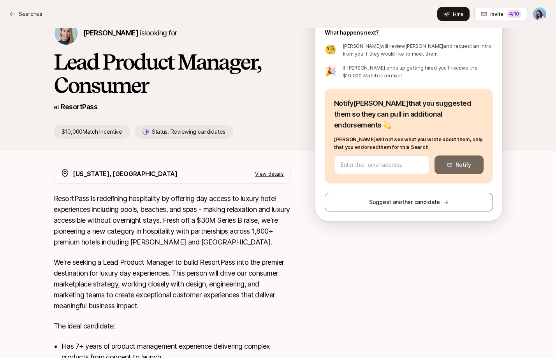
scroll to position [0, 0]
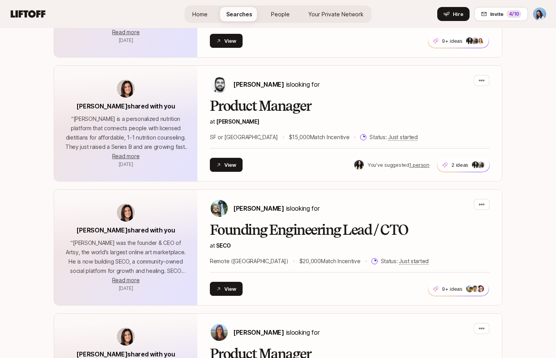
scroll to position [725, 0]
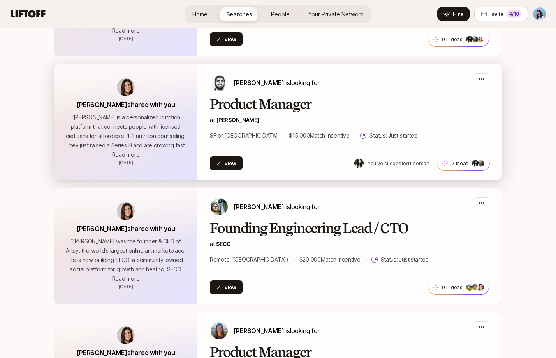
click at [292, 110] on h2 "Product Manager" at bounding box center [349, 105] width 279 height 16
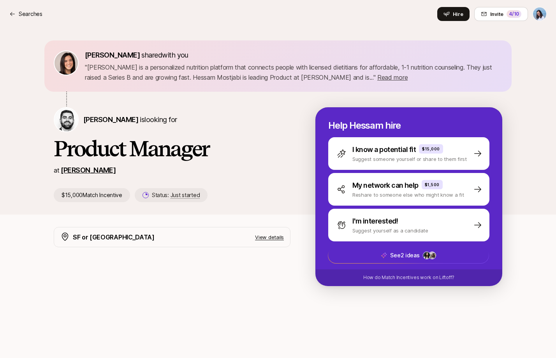
click at [63, 172] on link "Fay" at bounding box center [88, 170] width 55 height 8
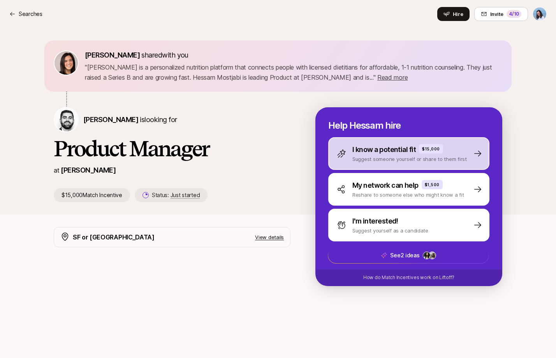
click at [409, 158] on p "Suggest someone yourself or share to them first" at bounding box center [409, 159] width 114 height 8
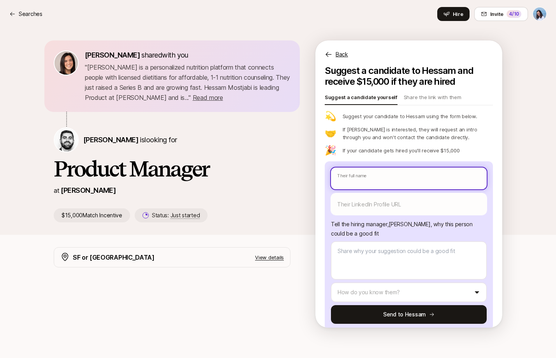
click at [366, 174] on input "text" at bounding box center [409, 179] width 156 height 22
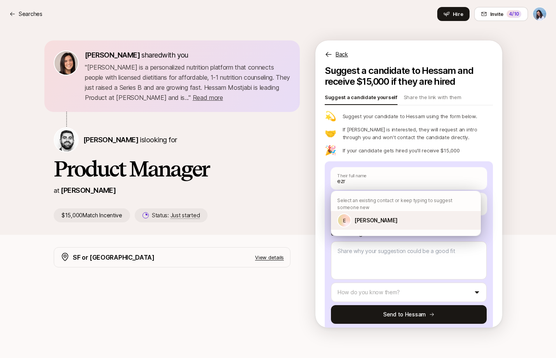
click at [376, 220] on p "Ezra Yanovsky" at bounding box center [375, 220] width 43 height 9
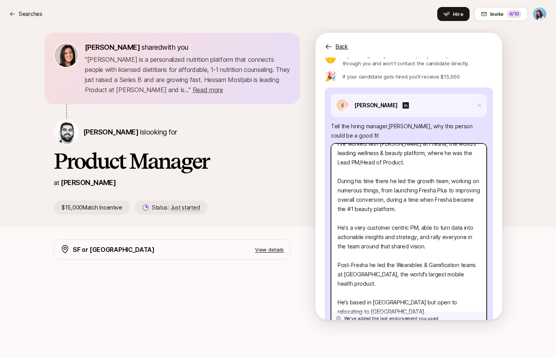
scroll to position [91, 0]
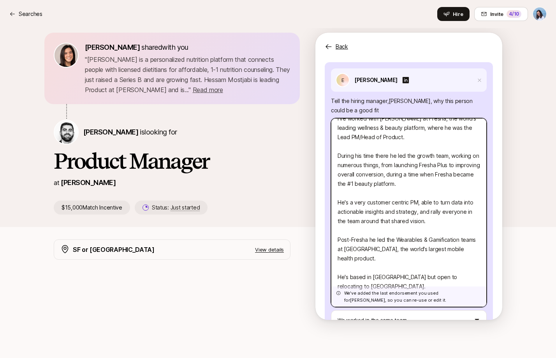
drag, startPoint x: 351, startPoint y: 161, endPoint x: 455, endPoint y: 183, distance: 106.1
click at [453, 183] on textarea "I've worked with Ezra at Fresha, the world's leading wellness & beauty platform…" at bounding box center [409, 212] width 156 height 189
click at [455, 183] on textarea "I've worked with Ezra at Fresha, the world's leading wellness & beauty platform…" at bounding box center [409, 212] width 156 height 189
drag, startPoint x: 351, startPoint y: 183, endPoint x: 456, endPoint y: 182, distance: 105.4
click at [447, 182] on textarea "I've worked with Ezra at Fresha, the world's leading wellness & beauty platform…" at bounding box center [409, 212] width 156 height 189
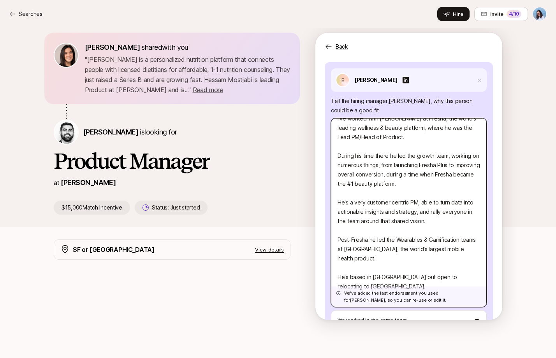
click at [456, 182] on textarea "I've worked with Ezra at Fresha, the world's leading wellness & beauty platform…" at bounding box center [409, 212] width 156 height 189
drag, startPoint x: 352, startPoint y: 203, endPoint x: 444, endPoint y: 216, distance: 93.0
click at [440, 214] on textarea "I've worked with Ezra at Fresha, the world's leading wellness & beauty platform…" at bounding box center [409, 212] width 156 height 189
click at [444, 216] on textarea "I've worked with Ezra at Fresha, the world's leading wellness & beauty platform…" at bounding box center [409, 212] width 156 height 189
drag, startPoint x: 363, startPoint y: 259, endPoint x: 333, endPoint y: 237, distance: 36.9
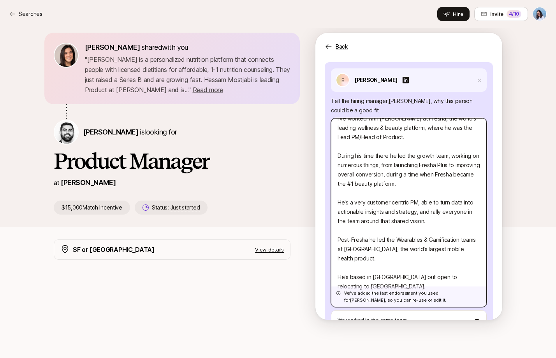
click at [333, 237] on textarea "I've worked with Ezra at Fresha, the world's leading wellness & beauty platform…" at bounding box center [409, 212] width 156 height 189
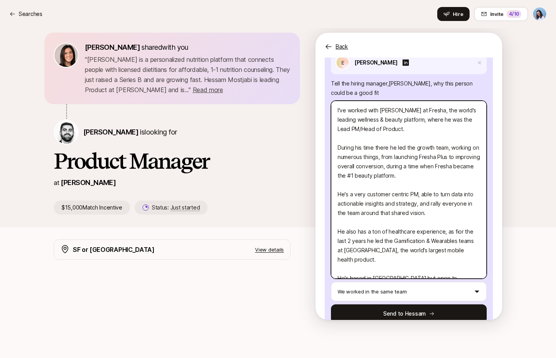
scroll to position [148, 0]
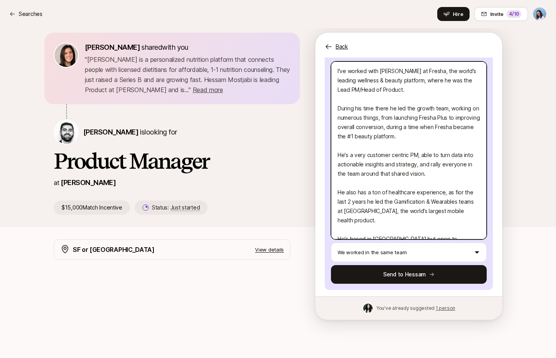
click at [457, 191] on textarea "I've worked with Ezra at Fresha, the world's leading wellness & beauty platform…" at bounding box center [409, 150] width 156 height 178
drag, startPoint x: 349, startPoint y: 192, endPoint x: 469, endPoint y: 209, distance: 121.0
click at [460, 207] on textarea "I've worked with Ezra at Fresha, the world's leading wellness & beauty platform…" at bounding box center [409, 150] width 156 height 178
click at [469, 209] on textarea "I've worked with Ezra at Fresha, the world's leading wellness & beauty platform…" at bounding box center [409, 150] width 156 height 178
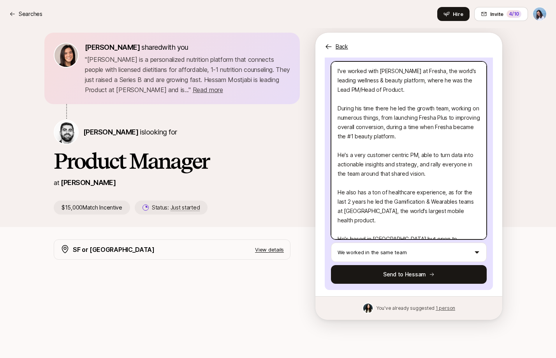
drag, startPoint x: 346, startPoint y: 210, endPoint x: 448, endPoint y: 209, distance: 101.6
click at [433, 208] on textarea "I've worked with Ezra at Fresha, the world's leading wellness & beauty platform…" at bounding box center [409, 150] width 156 height 178
click at [448, 209] on textarea "I've worked with Ezra at Fresha, the world's leading wellness & beauty platform…" at bounding box center [409, 150] width 156 height 178
drag, startPoint x: 361, startPoint y: 212, endPoint x: 449, endPoint y: 207, distance: 88.1
click at [431, 208] on textarea "I've worked with Ezra at Fresha, the world's leading wellness & beauty platform…" at bounding box center [409, 150] width 156 height 178
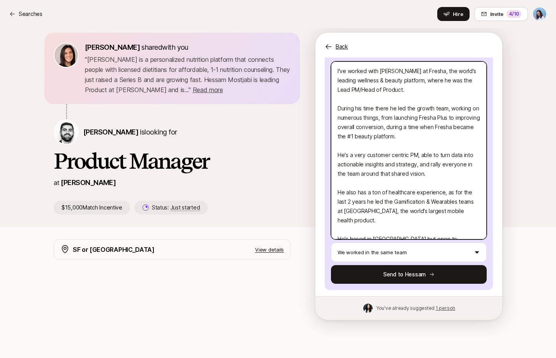
click at [449, 207] on textarea "I've worked with Ezra at Fresha, the world's leading wellness & beauty platform…" at bounding box center [409, 150] width 156 height 178
click at [461, 209] on textarea "I've worked with Ezra at Fresha, the world's leading wellness & beauty platform…" at bounding box center [409, 150] width 156 height 178
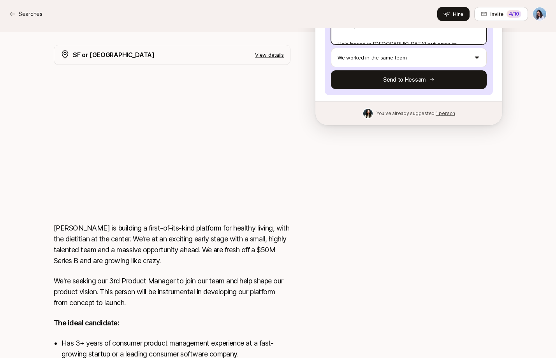
scroll to position [156, 0]
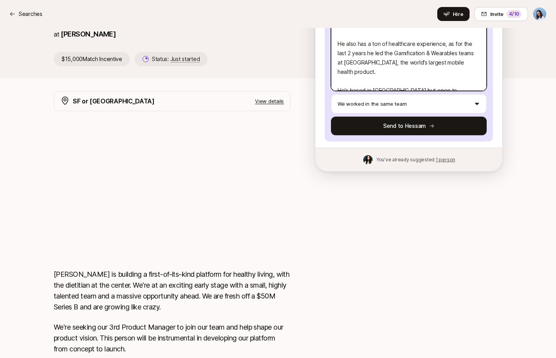
click at [455, 81] on textarea "I've worked with Ezra at Fresha, the world's leading wellness & beauty platform…" at bounding box center [409, 2] width 156 height 178
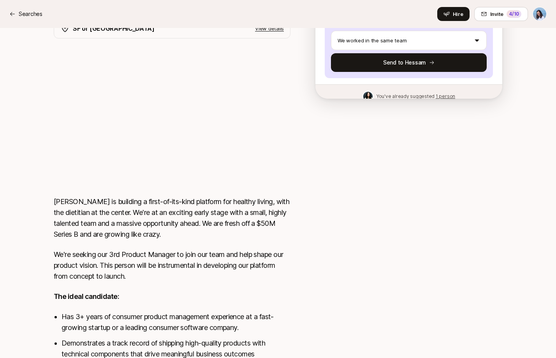
scroll to position [0, 0]
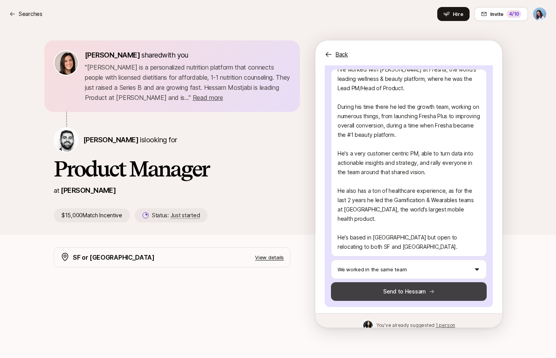
click at [406, 294] on button "Send to Hessam" at bounding box center [409, 291] width 156 height 19
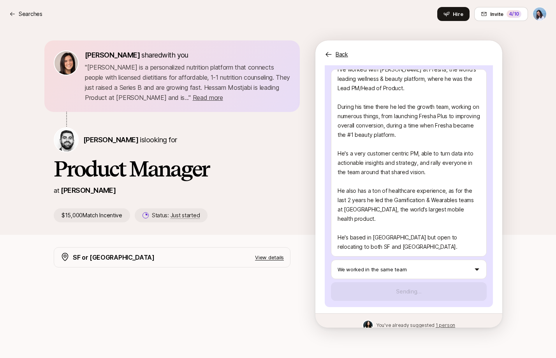
scroll to position [0, 0]
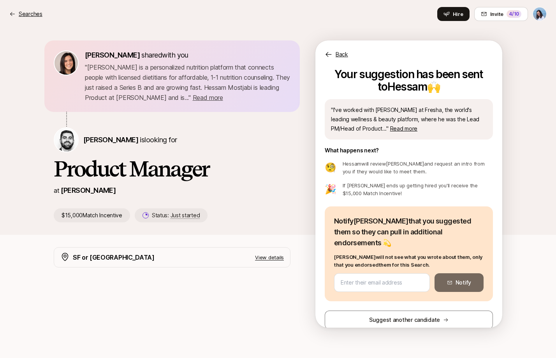
click at [17, 15] on div "Searches" at bounding box center [25, 13] width 33 height 9
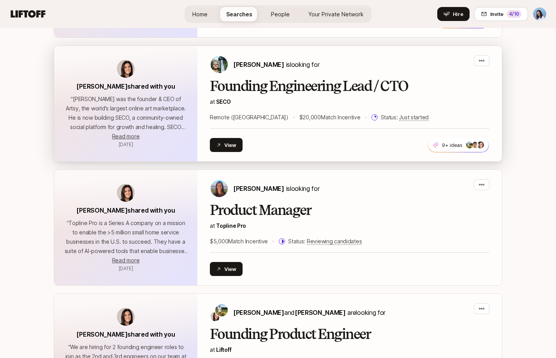
scroll to position [885, 0]
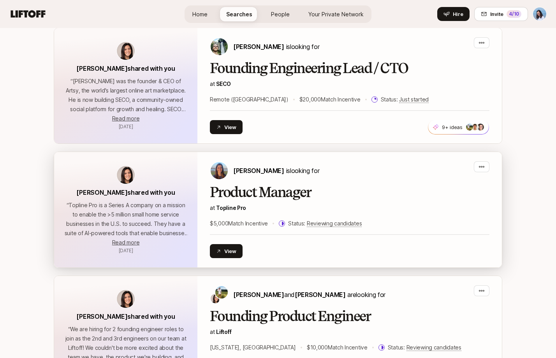
click at [373, 195] on h2 "Product Manager" at bounding box center [349, 193] width 279 height 16
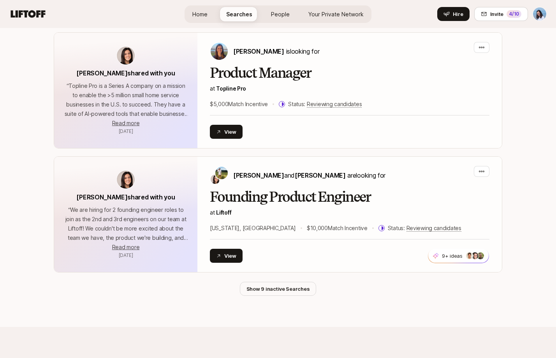
scroll to position [1005, 0]
click at [302, 289] on button "Show 9 inactive Searches" at bounding box center [278, 289] width 77 height 14
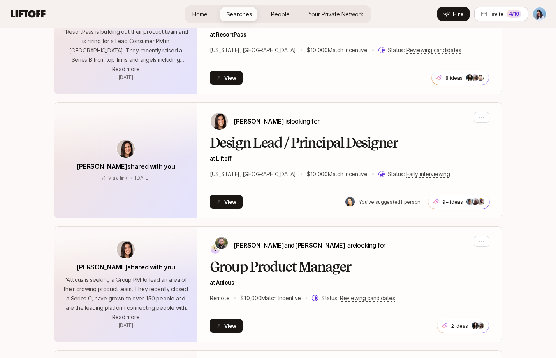
scroll to position [447, 0]
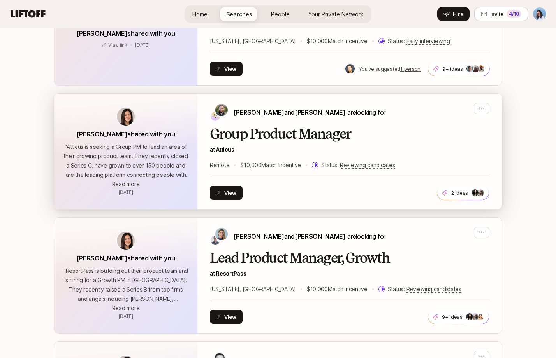
click at [419, 121] on div "M Ben Abrahams and Michael Behr are looking for" at bounding box center [349, 112] width 279 height 19
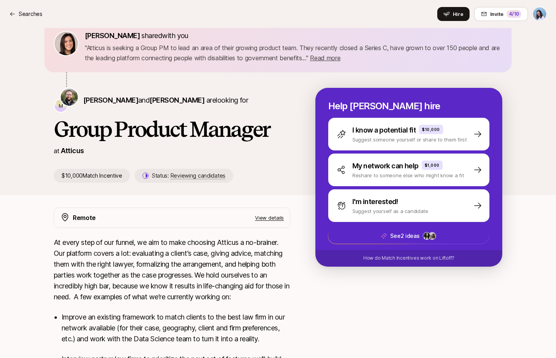
scroll to position [62, 0]
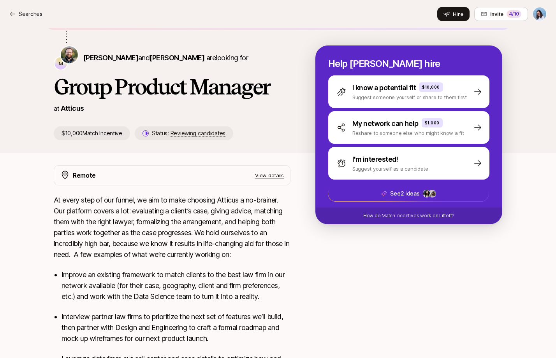
click at [274, 176] on p "View details" at bounding box center [269, 176] width 29 height 8
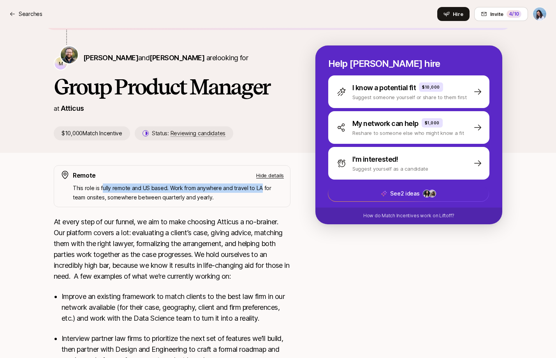
drag, startPoint x: 102, startPoint y: 193, endPoint x: 260, endPoint y: 191, distance: 158.0
click at [260, 191] on p "This role is fully remote and US based. Work from anywhere and travel to LA for…" at bounding box center [178, 193] width 211 height 19
click at [269, 191] on p "This role is fully remote and US based. Work from anywhere and travel to LA for…" at bounding box center [178, 193] width 211 height 19
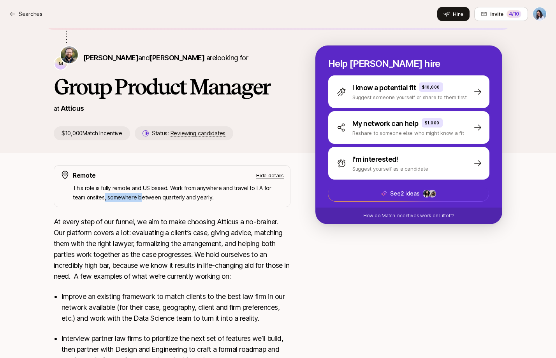
drag, startPoint x: 103, startPoint y: 196, endPoint x: 161, endPoint y: 196, distance: 57.2
click at [142, 195] on p "This role is fully remote and US based. Work from anywhere and travel to LA for…" at bounding box center [178, 193] width 211 height 19
click at [168, 196] on p "This role is fully remote and US based. Work from anywhere and travel to LA for…" at bounding box center [178, 193] width 211 height 19
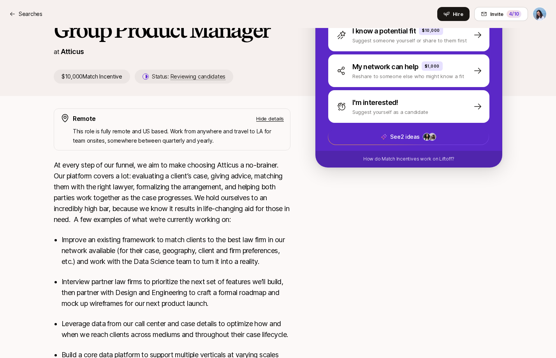
scroll to position [120, 0]
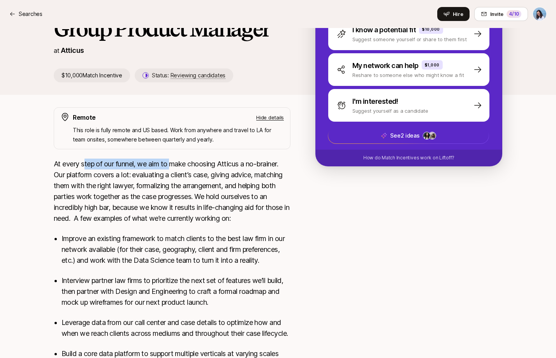
drag, startPoint x: 88, startPoint y: 167, endPoint x: 208, endPoint y: 172, distance: 120.0
click at [189, 170] on p "At every step of our funnel, we aim to make choosing Atticus a no-brainer. Our …" at bounding box center [172, 191] width 237 height 65
click at [209, 172] on p "At every step of our funnel, we aim to make choosing Atticus a no-brainer. Our …" at bounding box center [172, 191] width 237 height 65
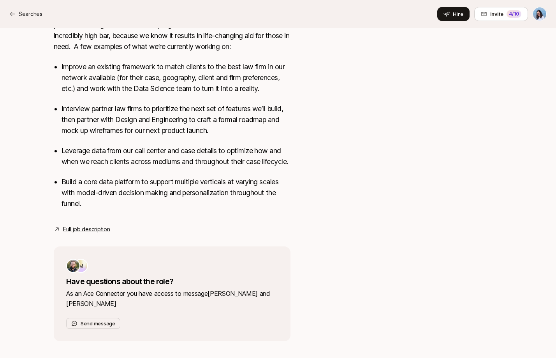
scroll to position [0, 0]
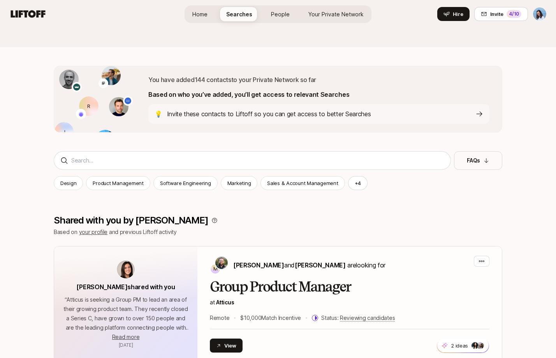
scroll to position [56, 0]
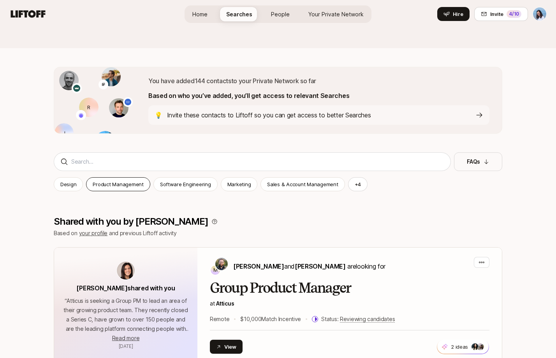
click at [138, 181] on p "Product Management" at bounding box center [118, 185] width 51 height 8
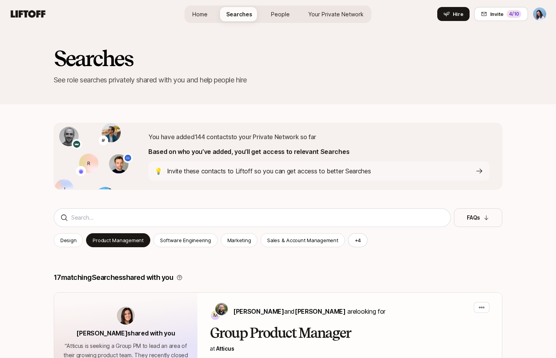
click at [32, 13] on icon at bounding box center [27, 14] width 37 height 11
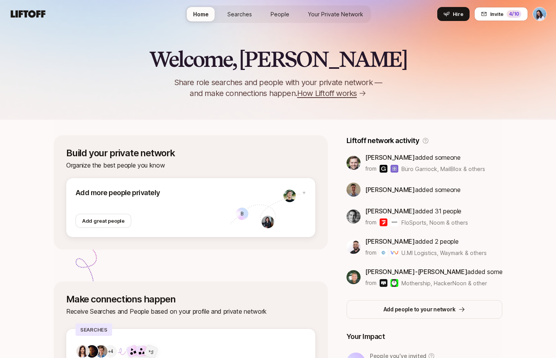
click at [279, 14] on span "People" at bounding box center [279, 14] width 19 height 8
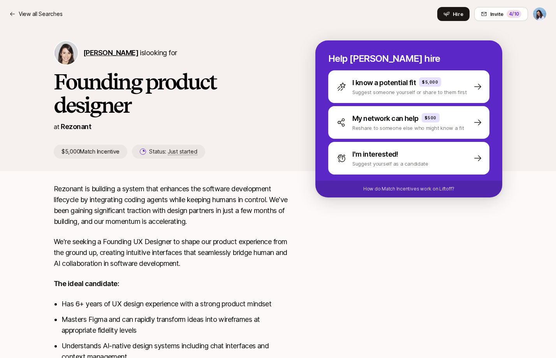
click at [98, 55] on span "Emma Burrows" at bounding box center [110, 53] width 55 height 8
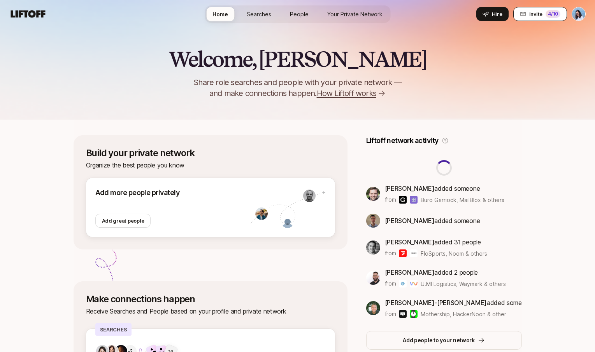
click at [546, 14] on div "4 /10" at bounding box center [552, 14] width 15 height 8
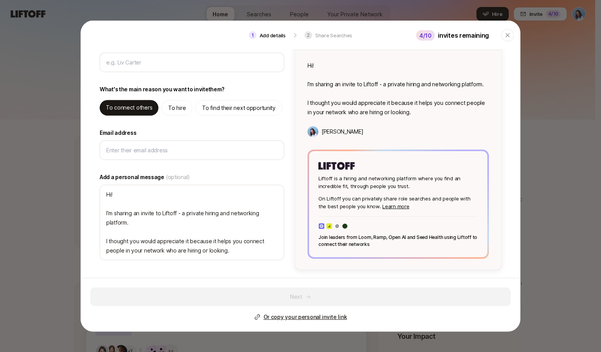
scroll to position [32, 0]
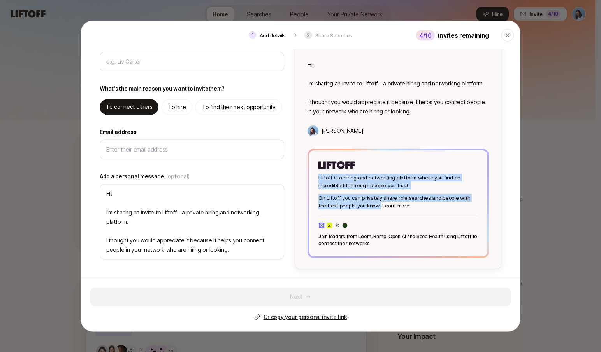
drag, startPoint x: 315, startPoint y: 176, endPoint x: 364, endPoint y: 206, distance: 57.2
click at [364, 206] on div "Liftoff is a hiring and networking platform where you find an incredible fit, t…" at bounding box center [398, 204] width 178 height 106
copy div "Liftoff is a hiring and networking platform where you find an incredible fit, t…"
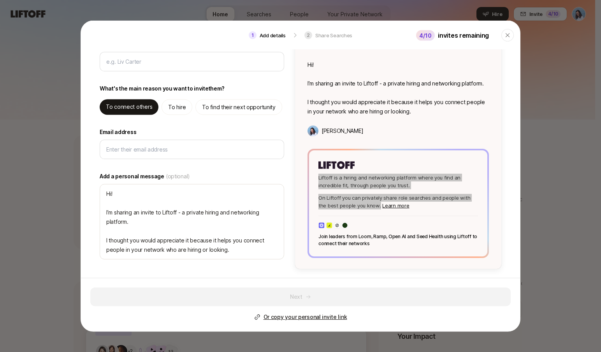
type textarea "x"
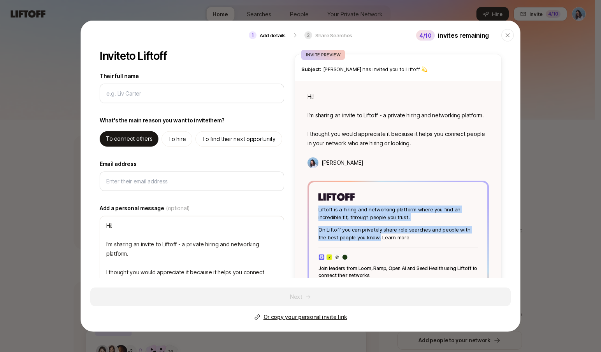
scroll to position [32, 0]
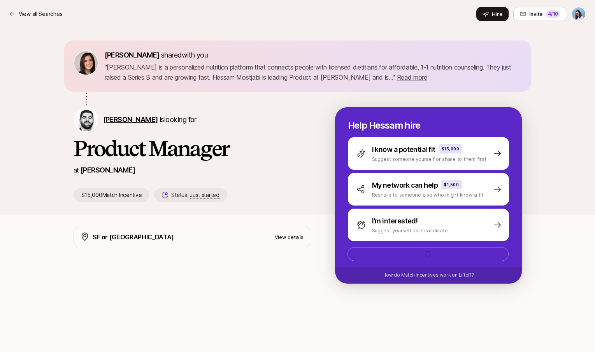
click at [124, 120] on span "Hessam Mostajabi" at bounding box center [130, 120] width 55 height 8
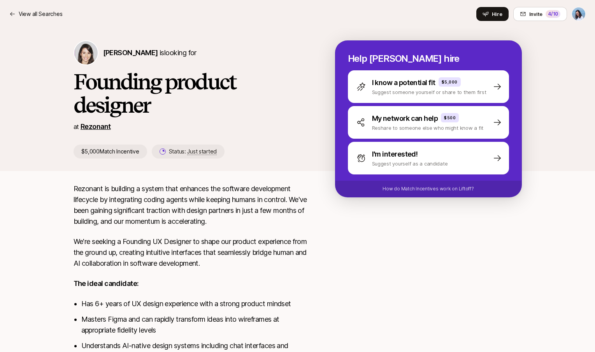
click at [95, 128] on link "Rezonant" at bounding box center [96, 127] width 30 height 8
click at [130, 53] on span "[PERSON_NAME]" at bounding box center [130, 53] width 55 height 8
